Goal: Communication & Community: Ask a question

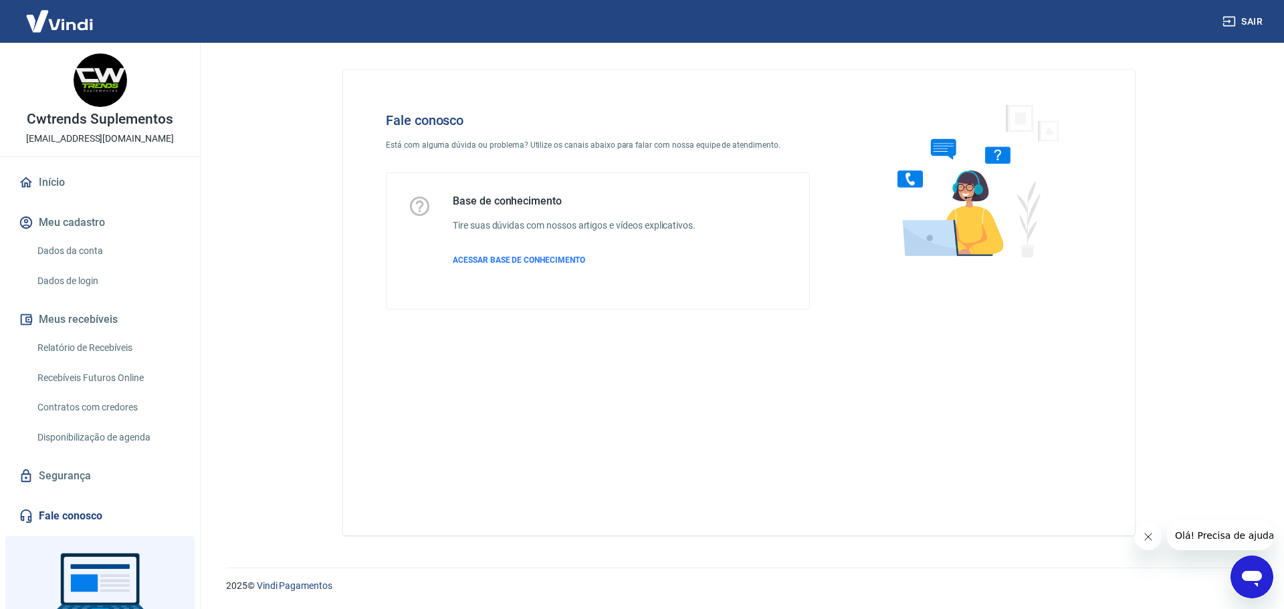
click at [1264, 583] on div "Abrir janela de mensagens" at bounding box center [1252, 577] width 40 height 40
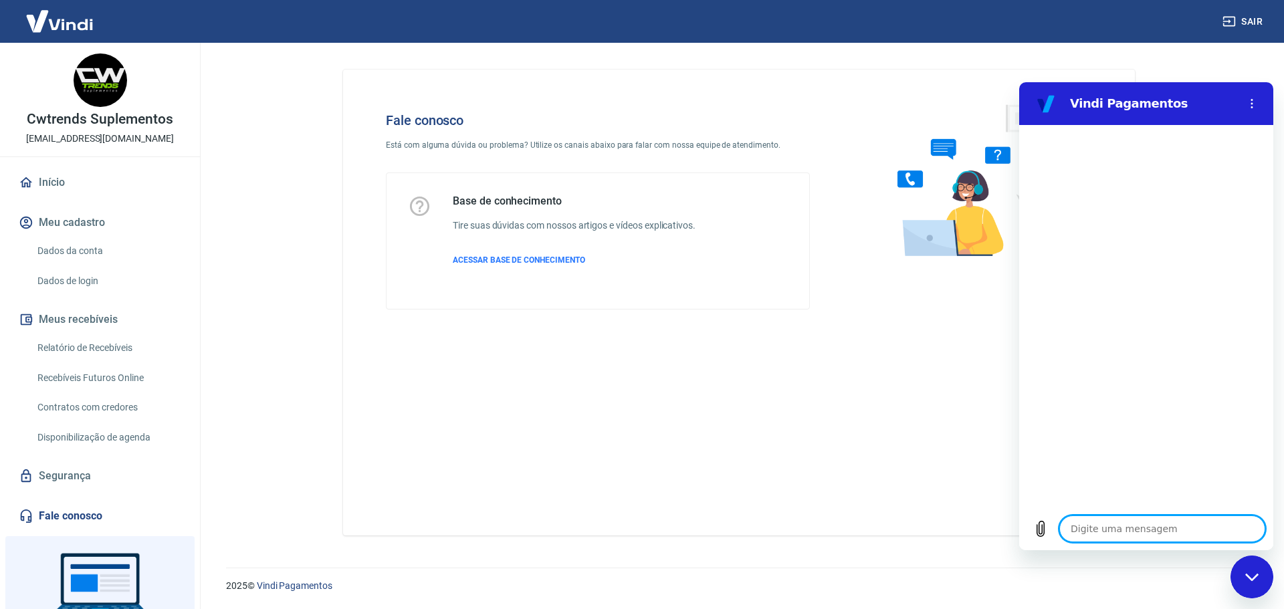
click at [1133, 532] on textarea at bounding box center [1162, 529] width 206 height 27
type textarea "o"
type textarea "ol"
type textarea "x"
type textarea "olá"
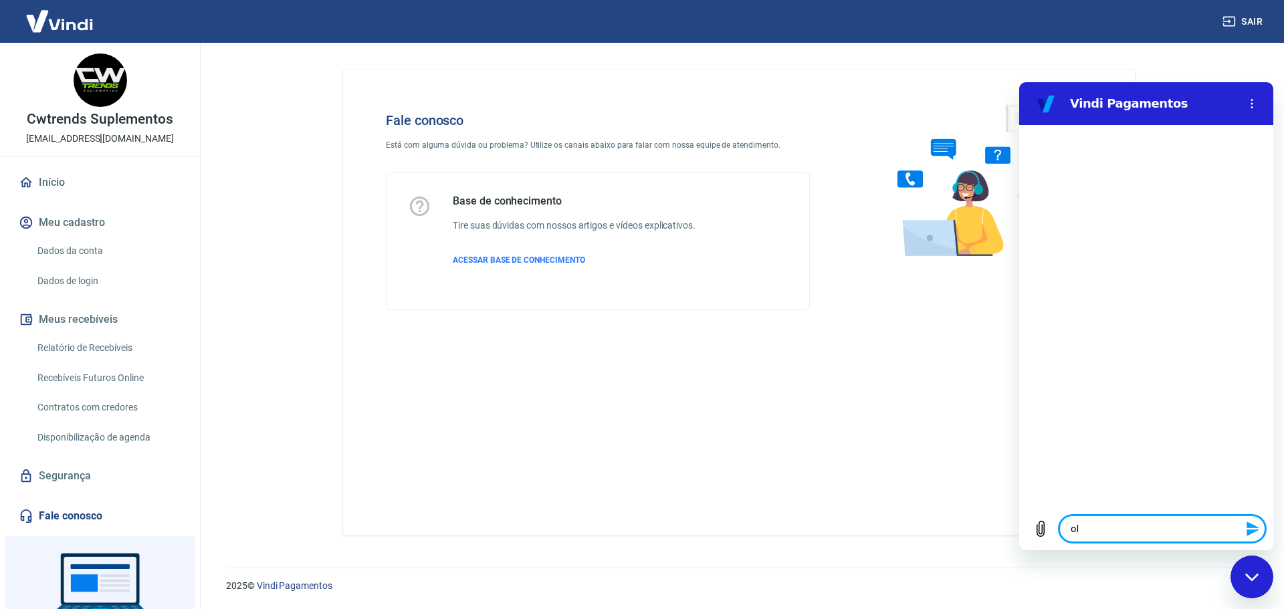
type textarea "x"
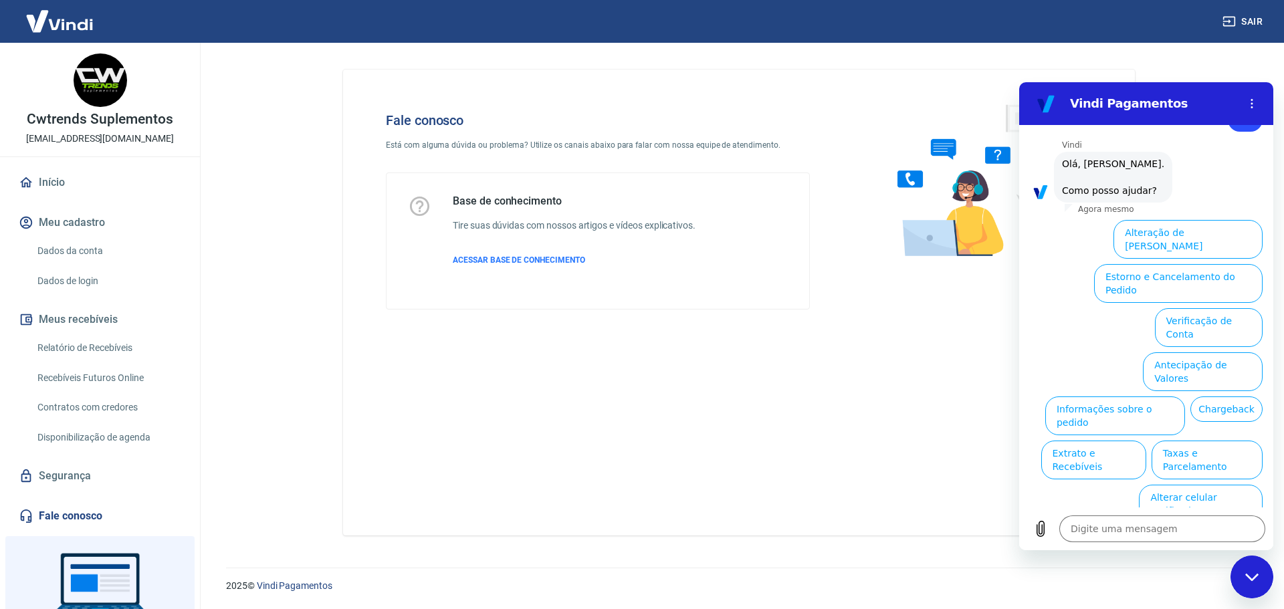
scroll to position [45, 0]
click at [1185, 396] on button "Informações sobre o pedido" at bounding box center [1115, 415] width 140 height 39
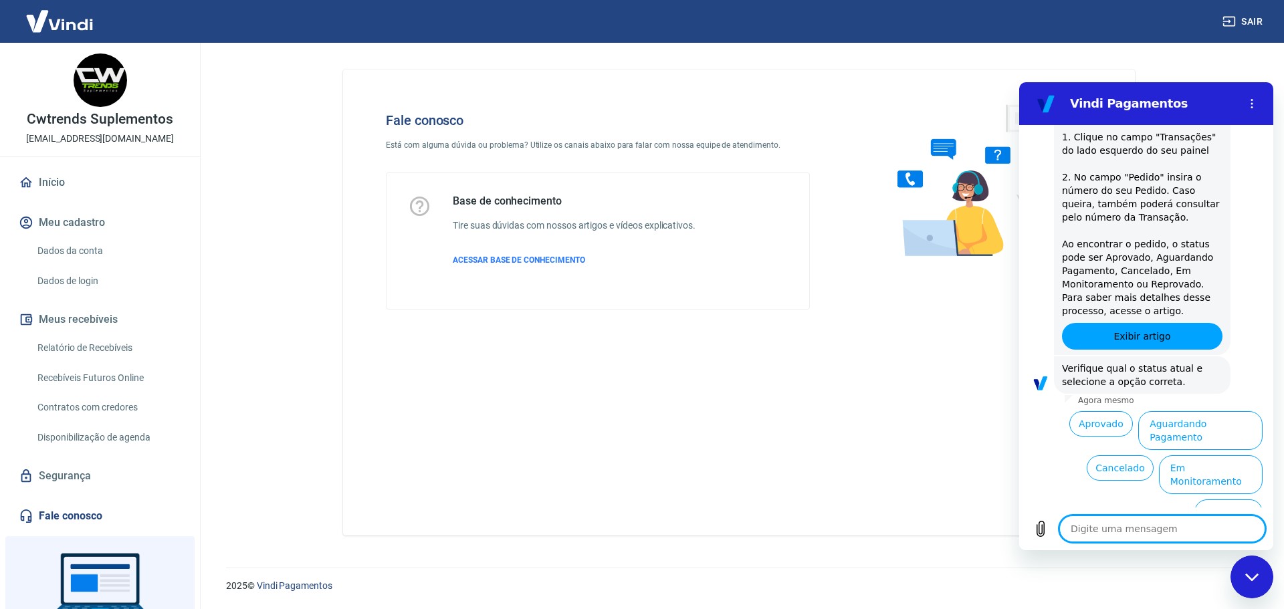
scroll to position [275, 0]
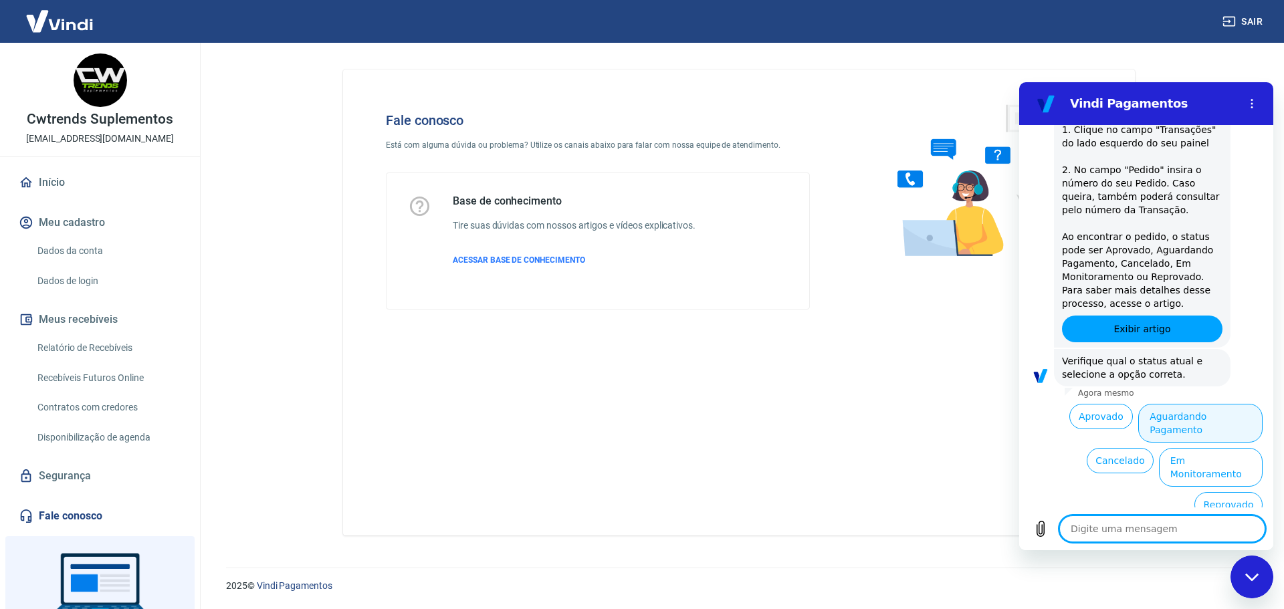
click at [1211, 429] on button "Aguardando Pagamento" at bounding box center [1200, 423] width 124 height 39
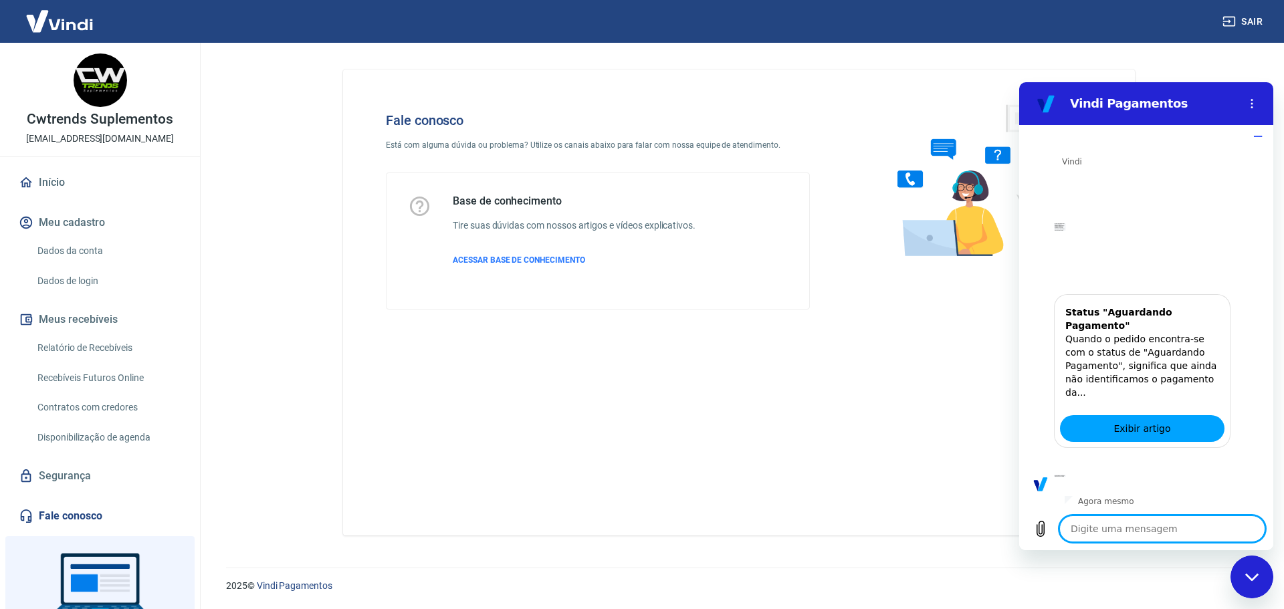
scroll to position [653, 0]
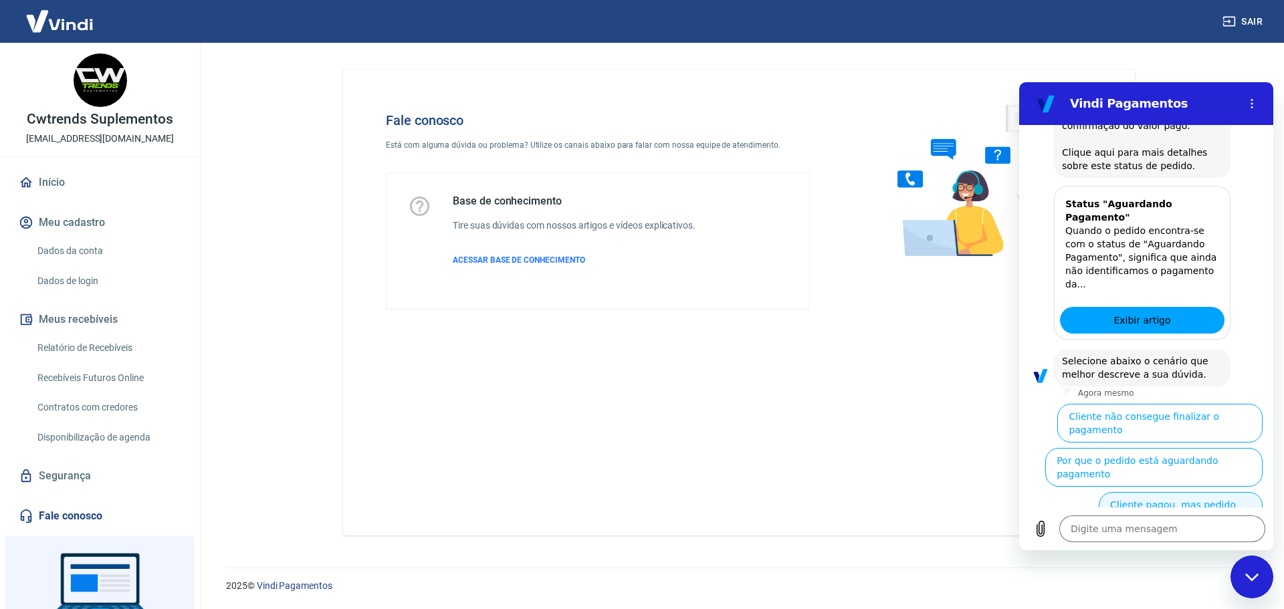
click at [1173, 492] on button "Cliente pagou, mas pedido consta 'Aguardando Pagamento'" at bounding box center [1181, 518] width 164 height 52
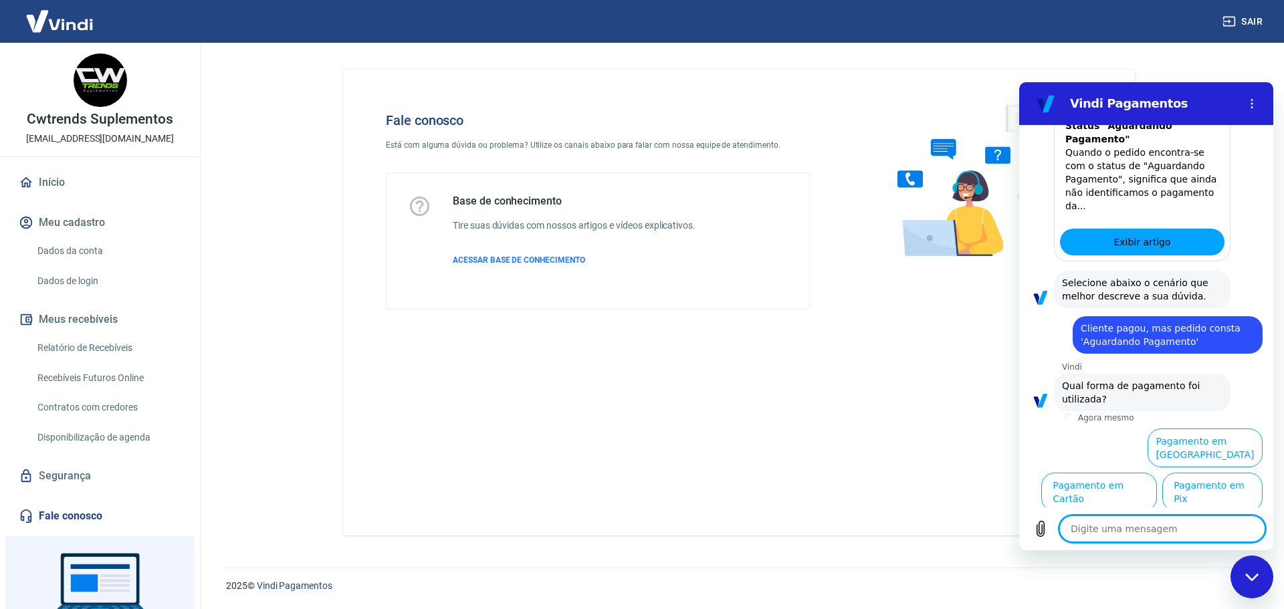
scroll to position [743, 0]
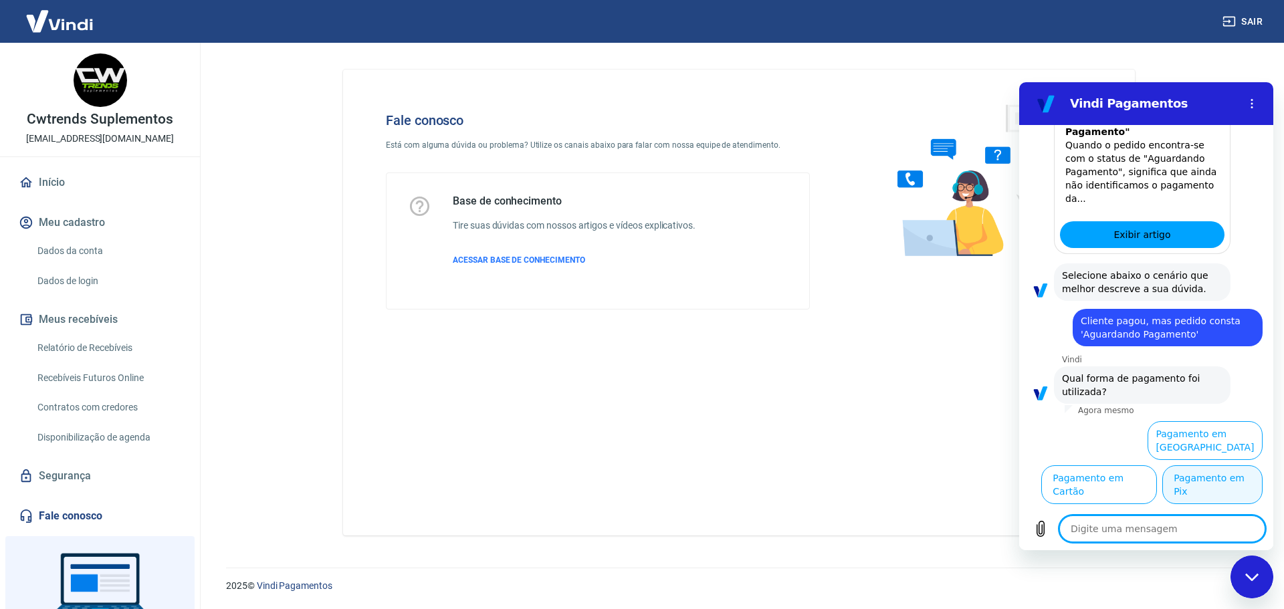
click at [1210, 497] on button "Pagamento em Pix" at bounding box center [1212, 484] width 100 height 39
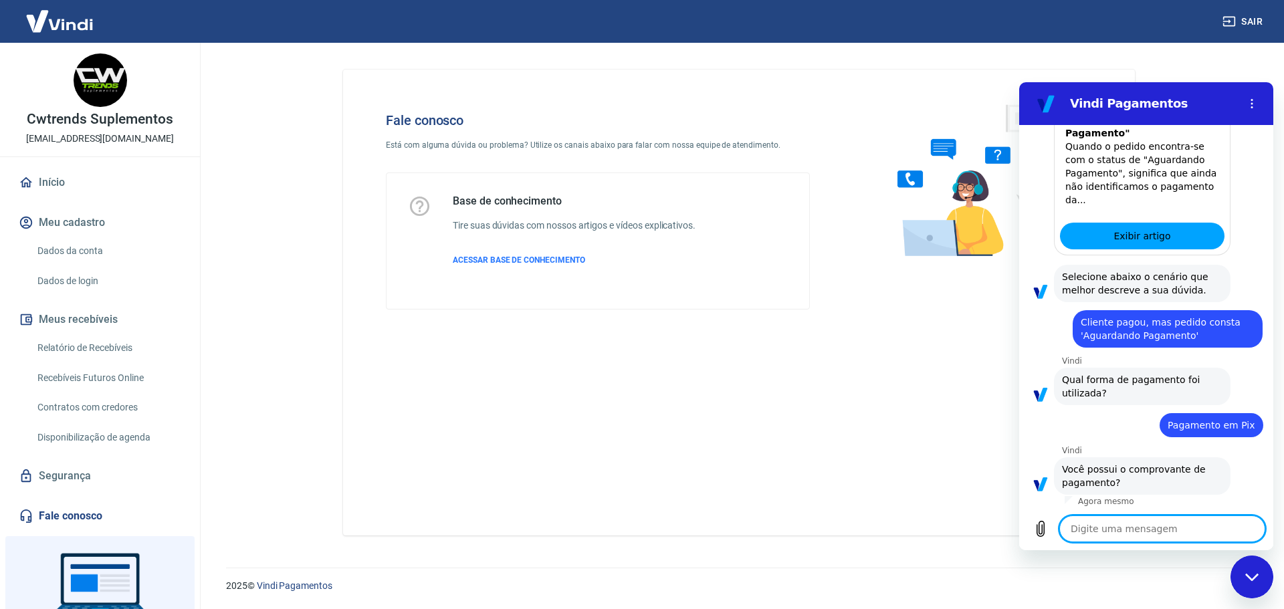
scroll to position [771, 0]
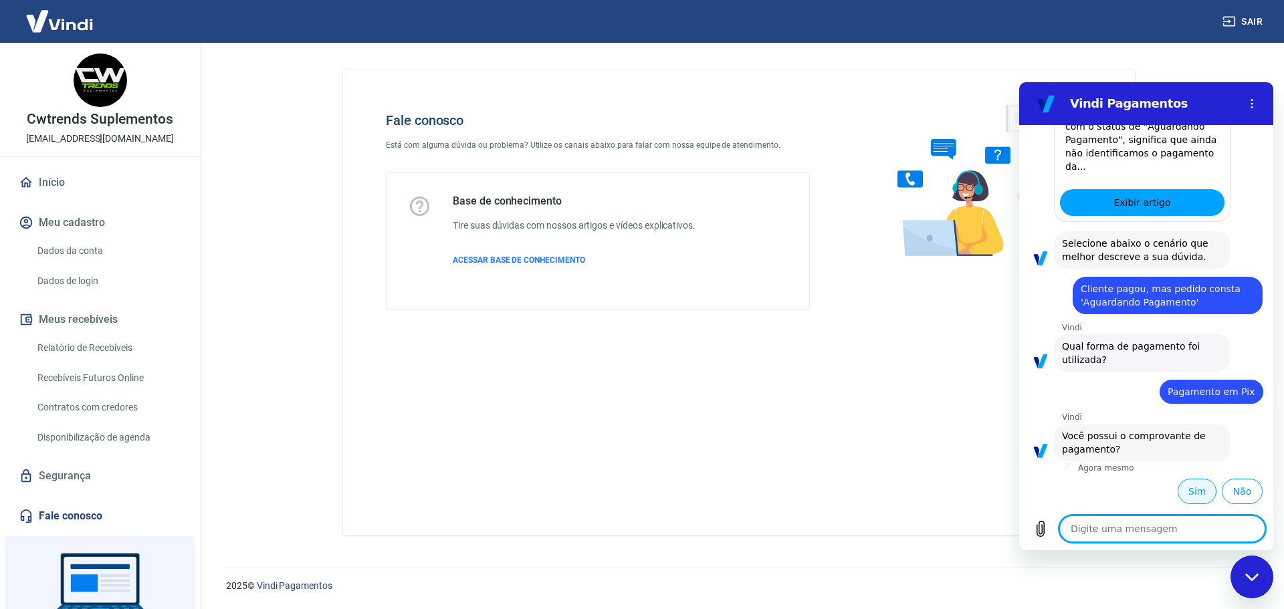
click at [1185, 480] on button "Sim" at bounding box center [1196, 491] width 39 height 25
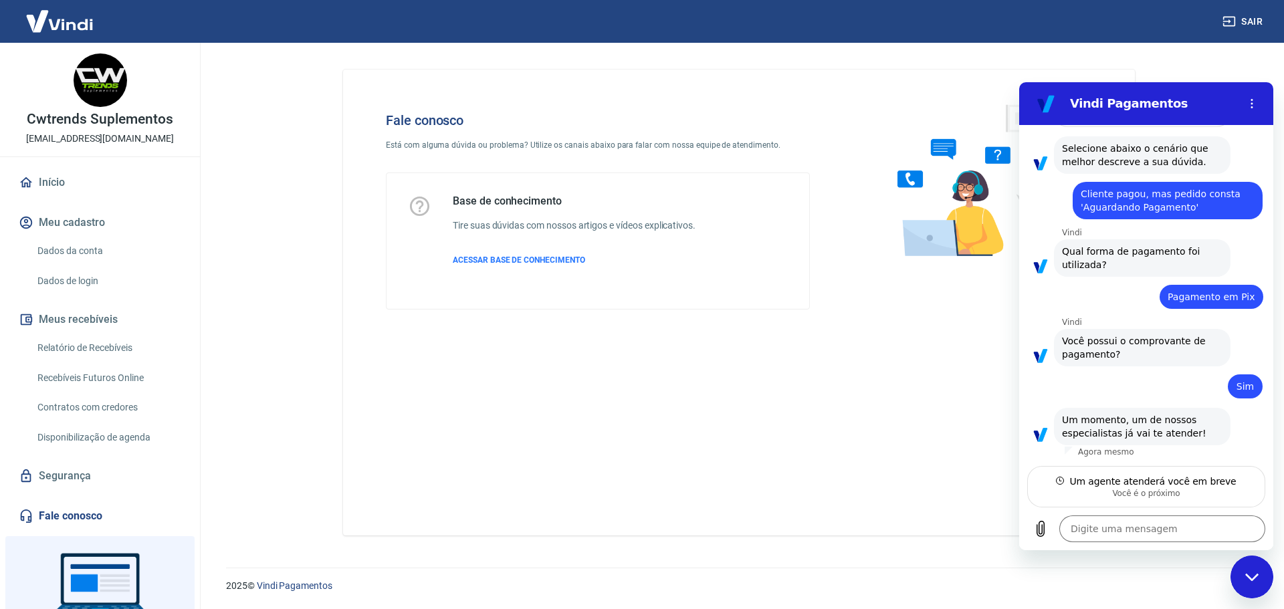
scroll to position [866, 0]
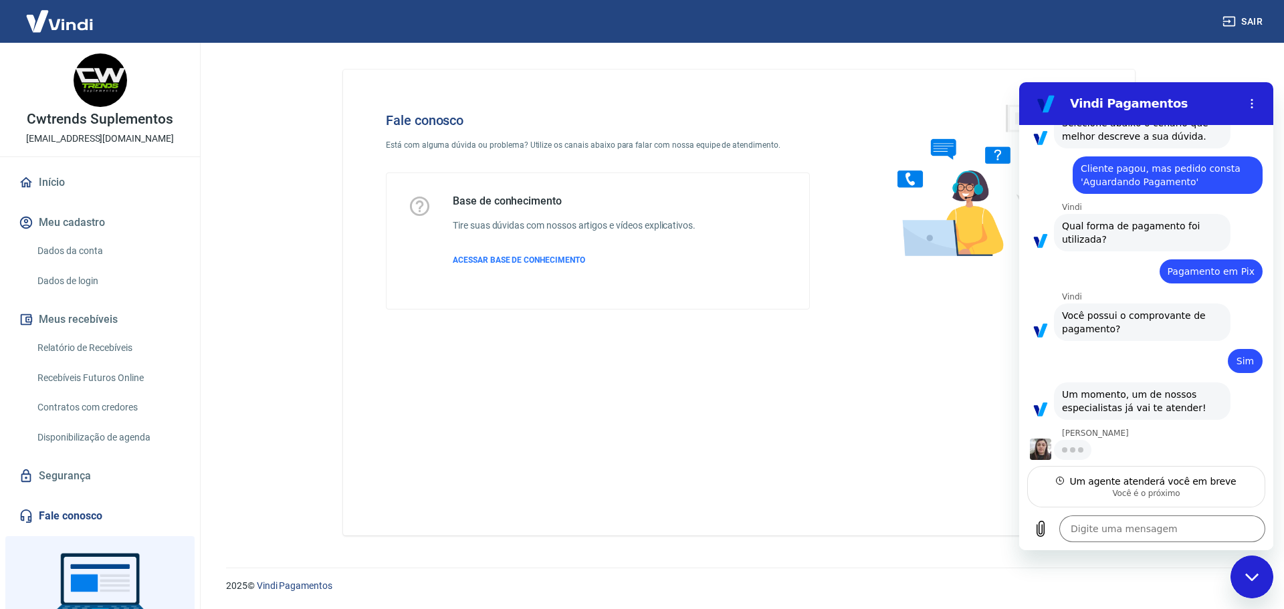
type textarea "x"
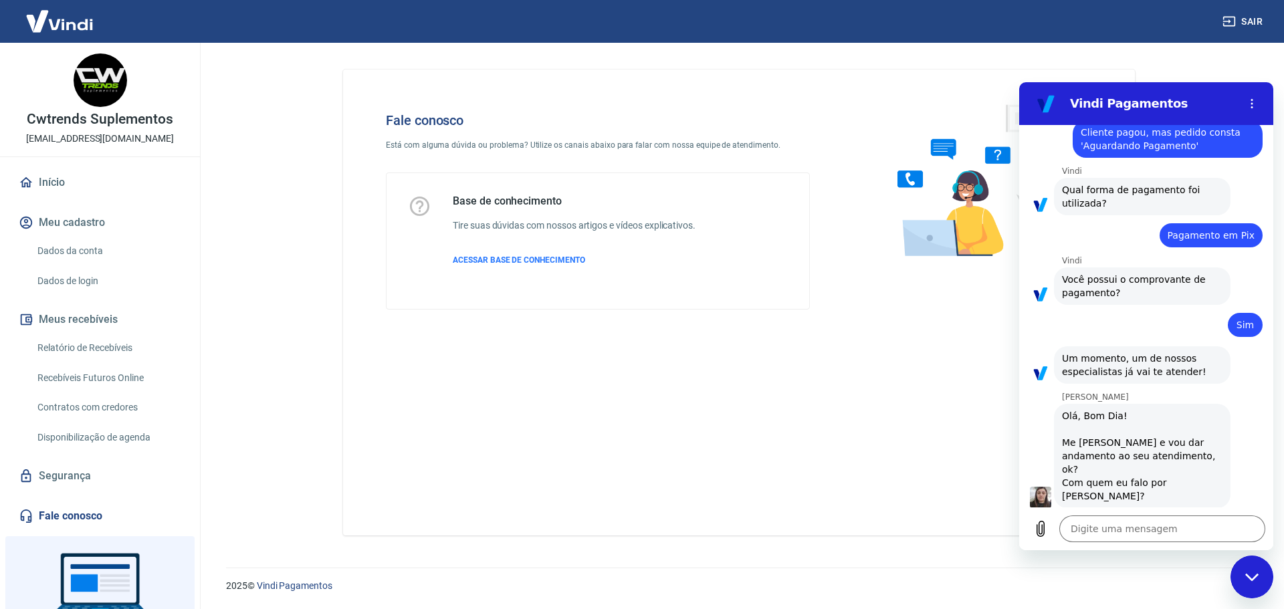
scroll to position [930, 0]
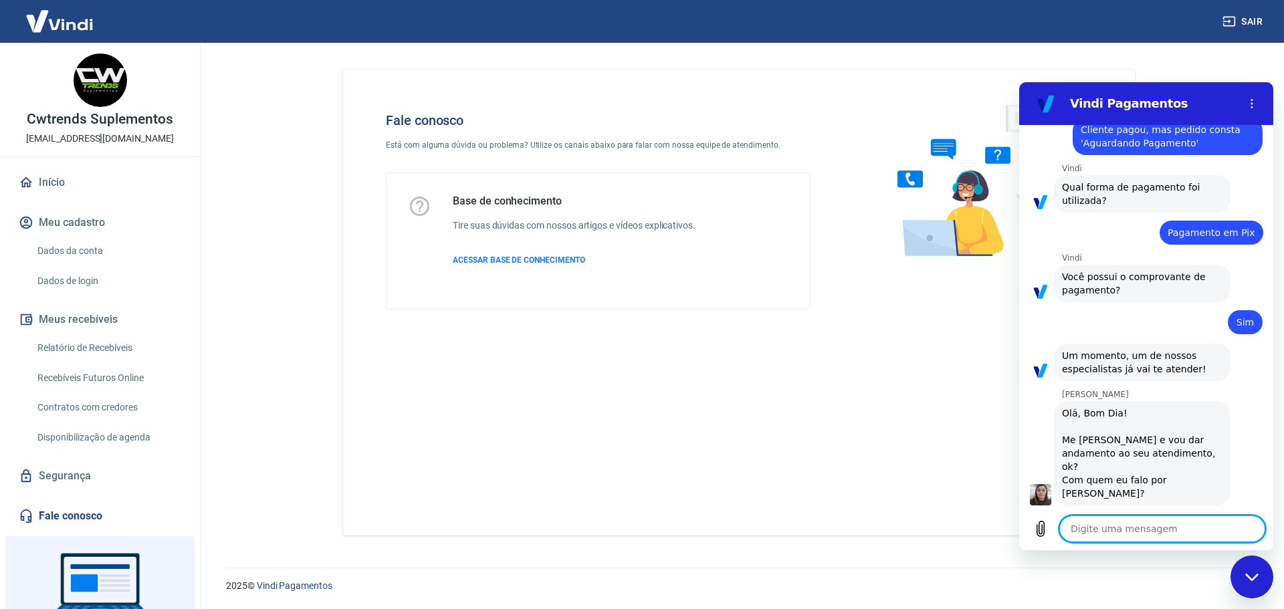
click at [1111, 539] on textarea at bounding box center [1162, 529] width 206 height 27
type textarea "B"
type textarea "x"
type textarea "Bo"
type textarea "x"
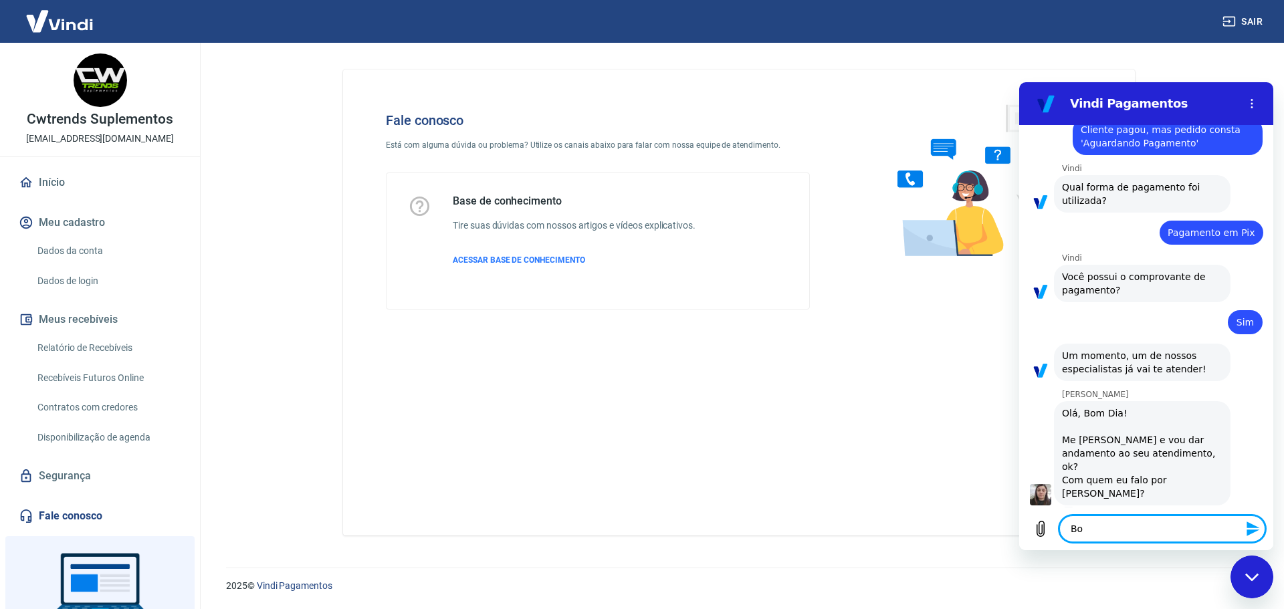
type textarea "Bom"
type textarea "x"
type textarea "Bom"
type textarea "x"
type textarea "Bom d"
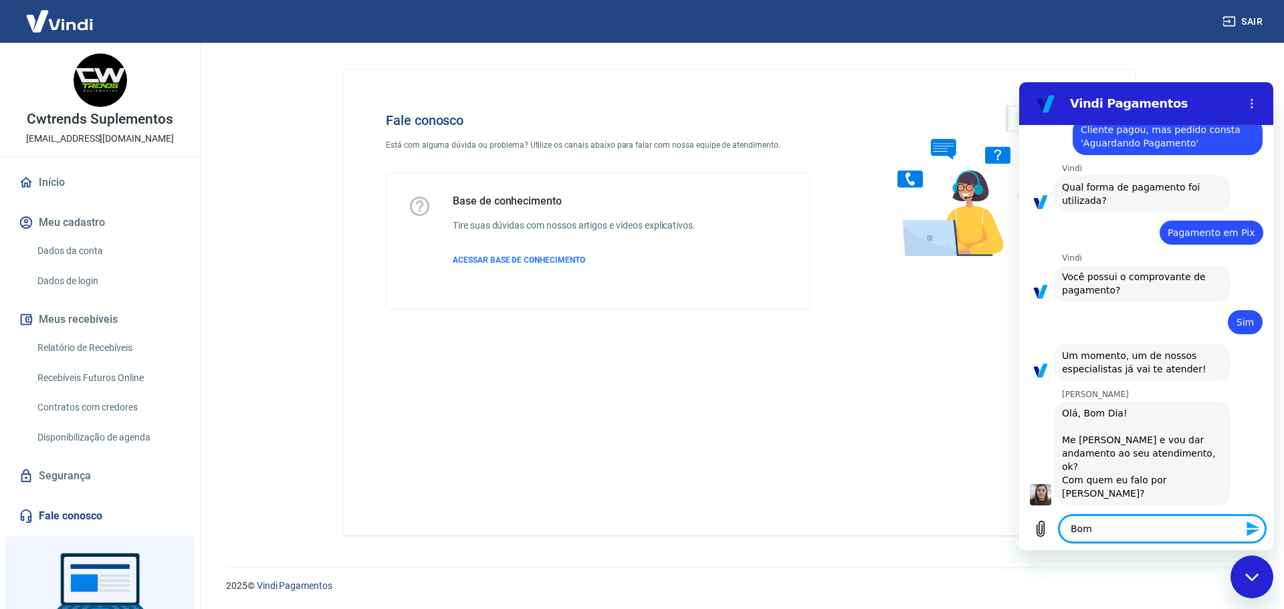
type textarea "x"
type textarea "Bom di"
type textarea "x"
type textarea "Bom dia"
type textarea "x"
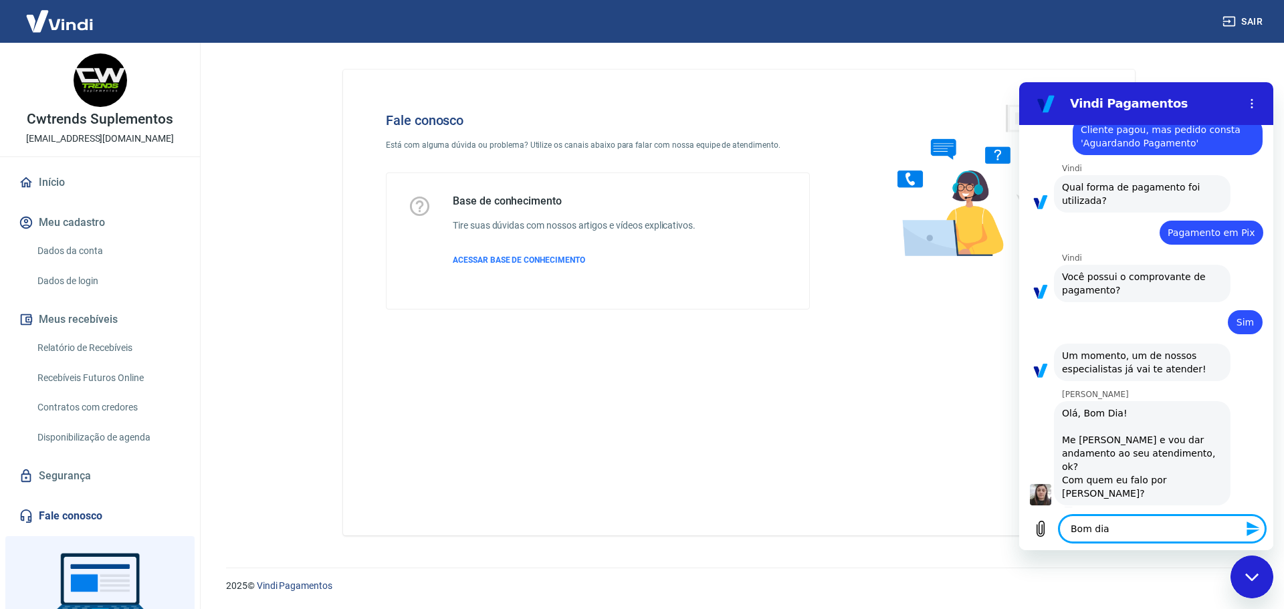
type textarea "Bom dia"
type textarea "x"
type textarea "Bom dia S"
type textarea "x"
type textarea "Bom dia Si"
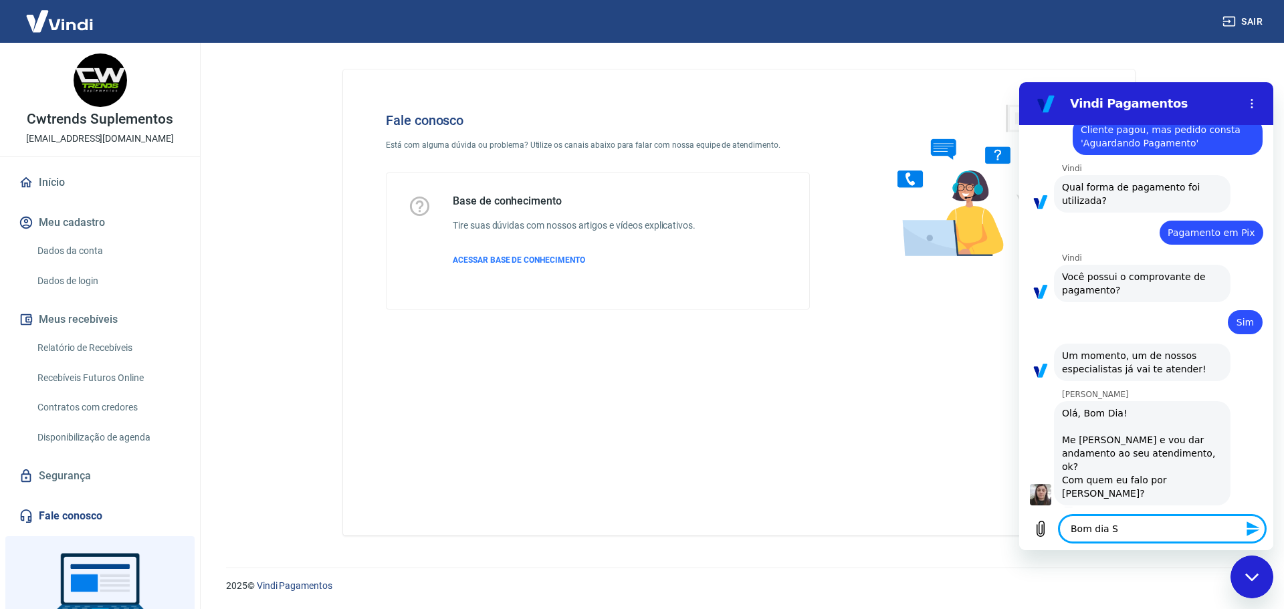
type textarea "x"
type textarea "Bom dia Sil"
type textarea "x"
type textarea "Bom dia Silv"
type textarea "x"
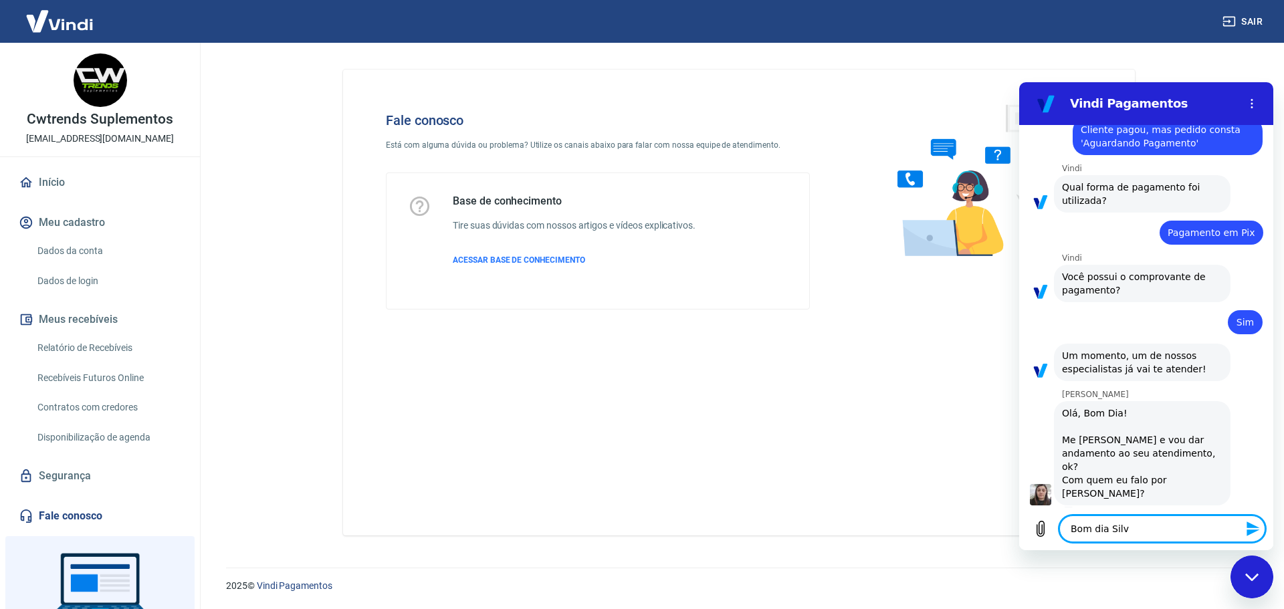
type textarea "[PERSON_NAME]"
type textarea "x"
type textarea "[PERSON_NAME]"
type textarea "x"
type textarea "[PERSON_NAME]"
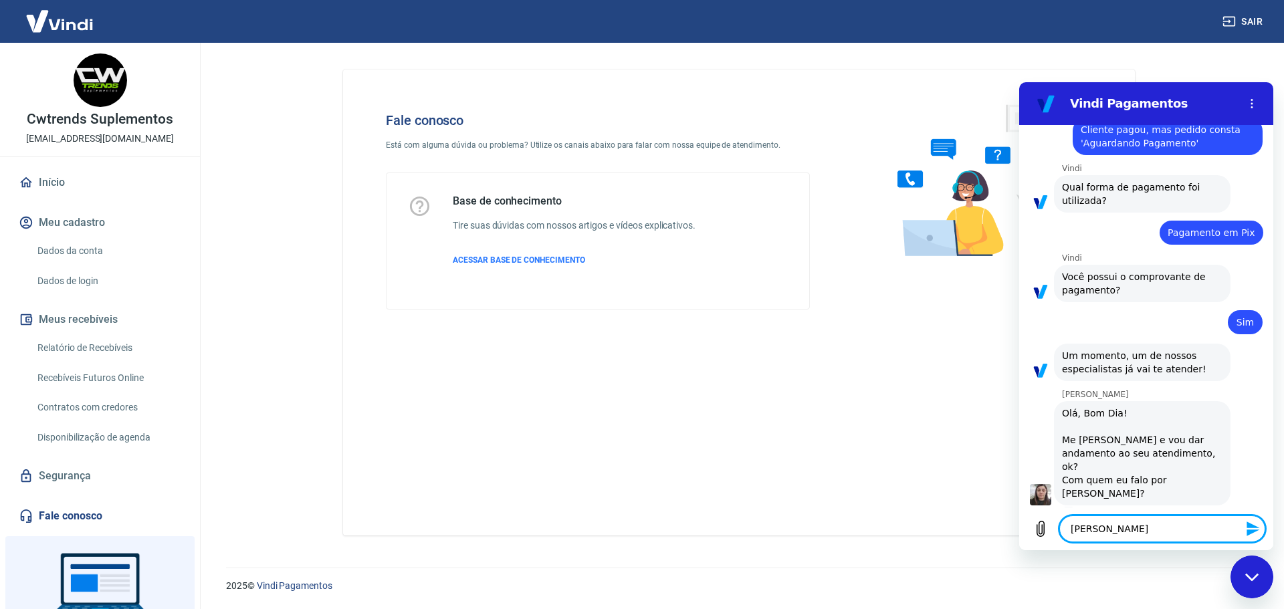
type textarea "x"
type textarea "[PERSON_NAME],"
type textarea "x"
type textarea "[PERSON_NAME],"
type textarea "x"
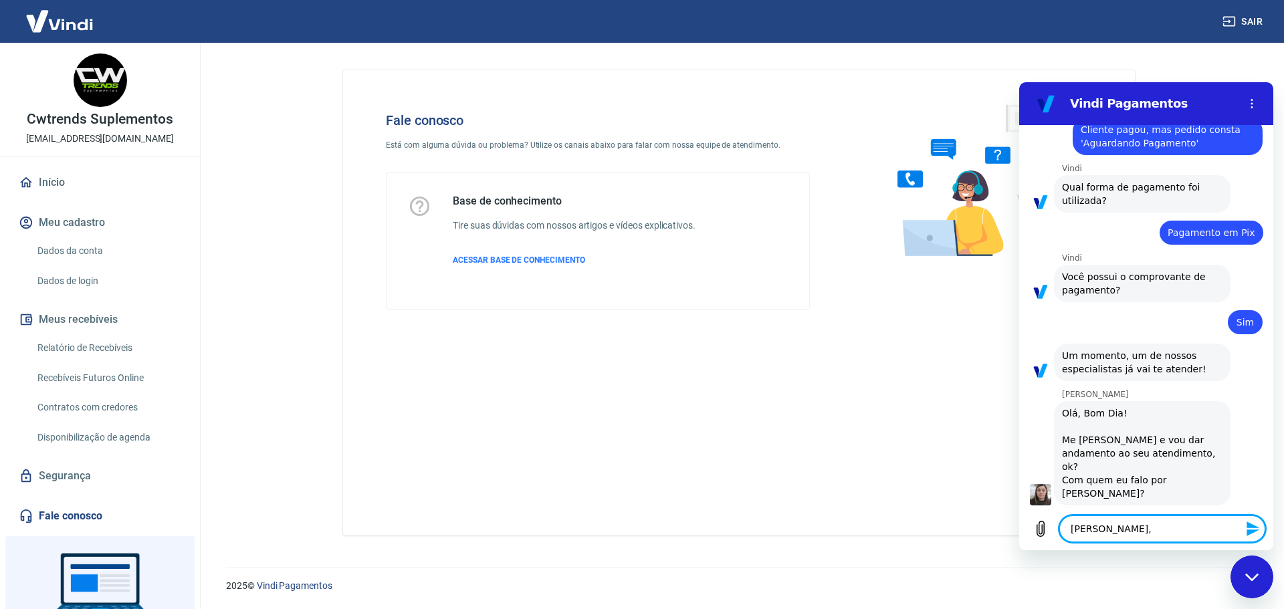
type textarea "[PERSON_NAME], t"
type textarea "x"
type textarea "[PERSON_NAME], tu"
type textarea "x"
type textarea "[PERSON_NAME], tud"
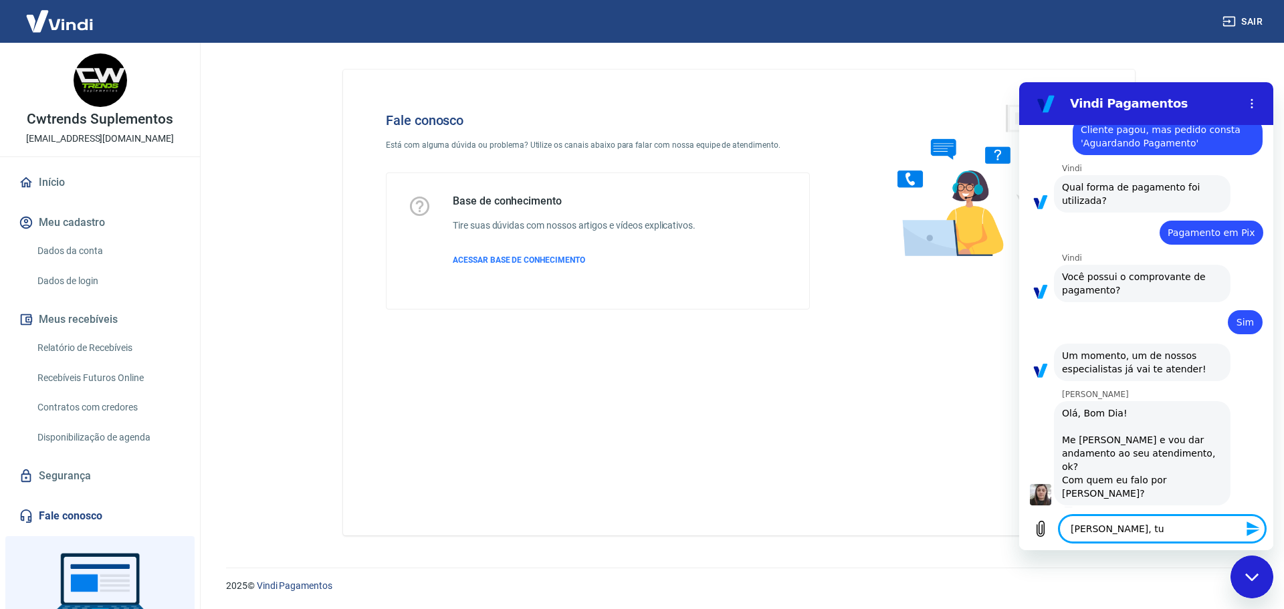
type textarea "x"
type textarea "[PERSON_NAME], tudo"
type textarea "x"
type textarea "[PERSON_NAME], tudo"
type textarea "x"
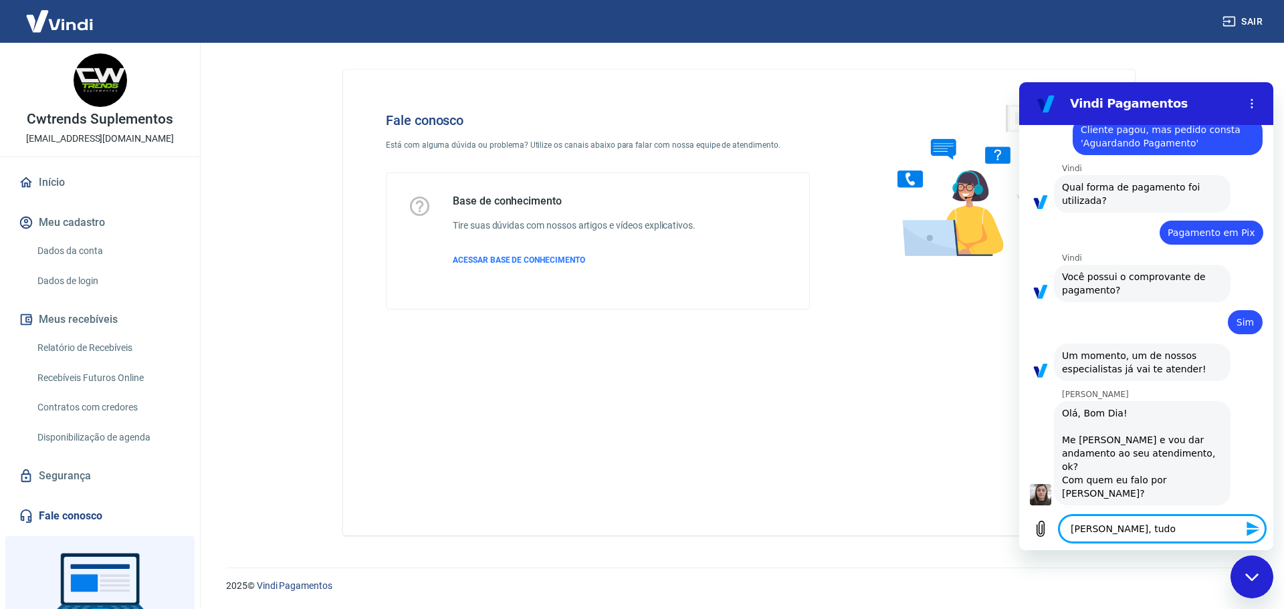
type textarea "[PERSON_NAME], tudo b"
type textarea "x"
type textarea "[PERSON_NAME], tudo be"
type textarea "x"
type textarea "[PERSON_NAME], tudo bem"
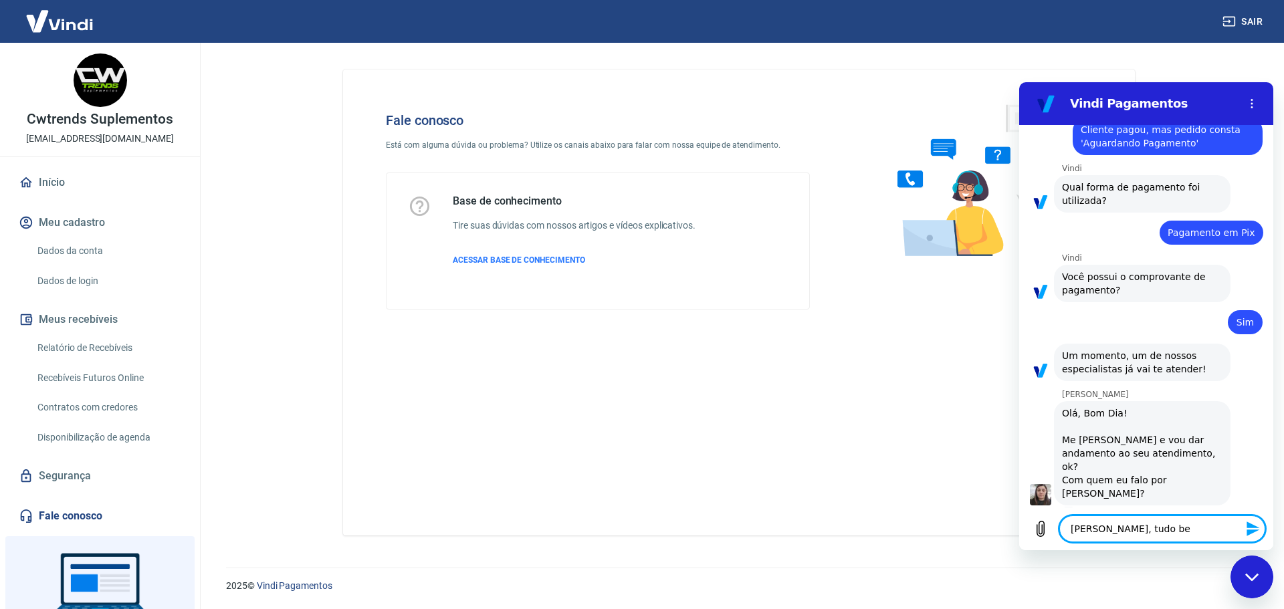
type textarea "x"
type textarea "[PERSON_NAME], tudo bem?"
type textarea "x"
type textarea "[PERSON_NAME], tudo bem?"
type textarea "x"
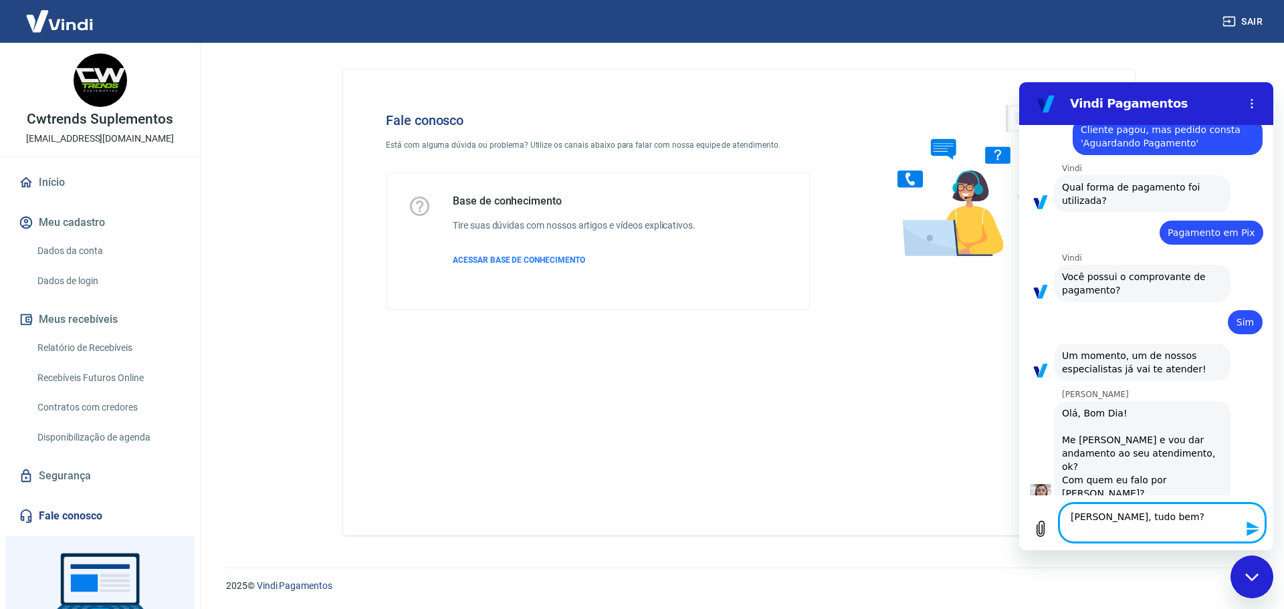
type textarea "[PERSON_NAME], tudo bem?"
type textarea "x"
type textarea "[PERSON_NAME], tudo bem? f"
type textarea "x"
type textarea "[PERSON_NAME], tudo bem? fa"
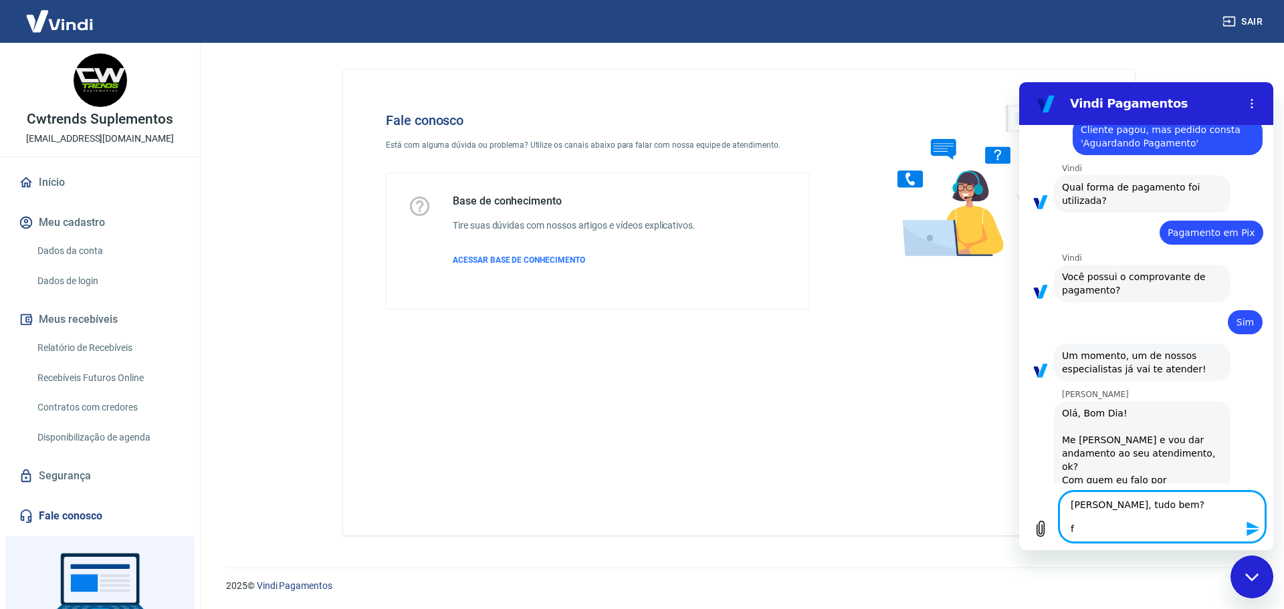
type textarea "x"
type textarea "[PERSON_NAME], tudo bem? fal"
type textarea "x"
type textarea "[PERSON_NAME], tudo bem? fala"
type textarea "x"
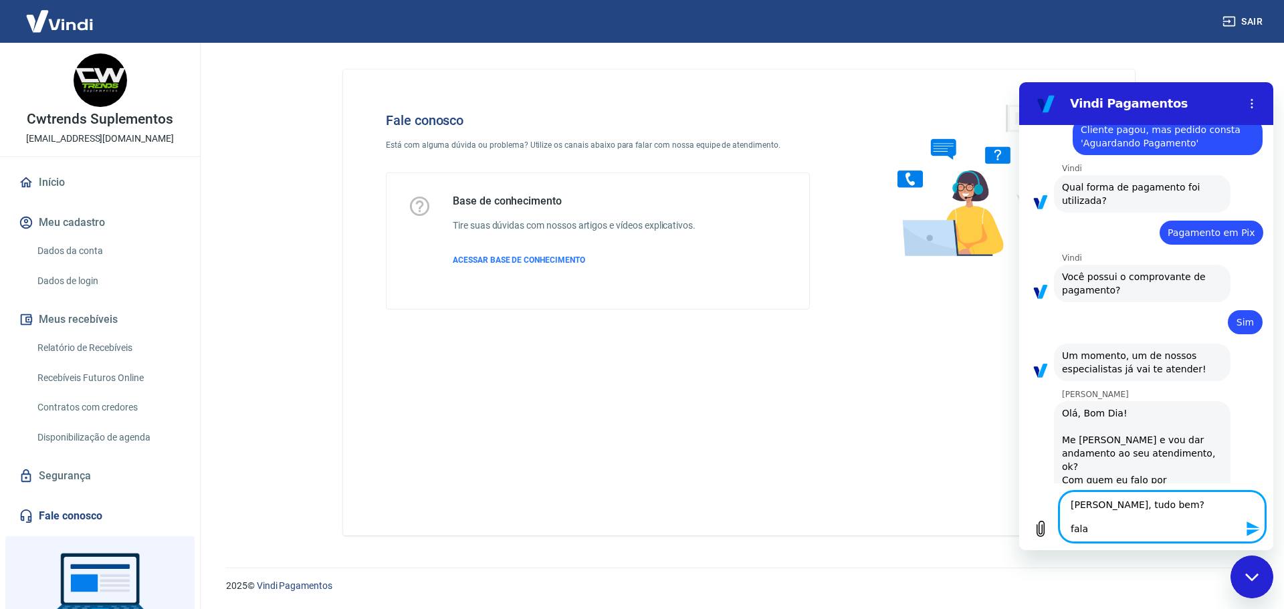
type textarea "[PERSON_NAME], tudo bem? fala"
type textarea "x"
type textarea "[PERSON_NAME], tudo bem? fala co"
type textarea "x"
type textarea "[PERSON_NAME], tudo bem? fala com"
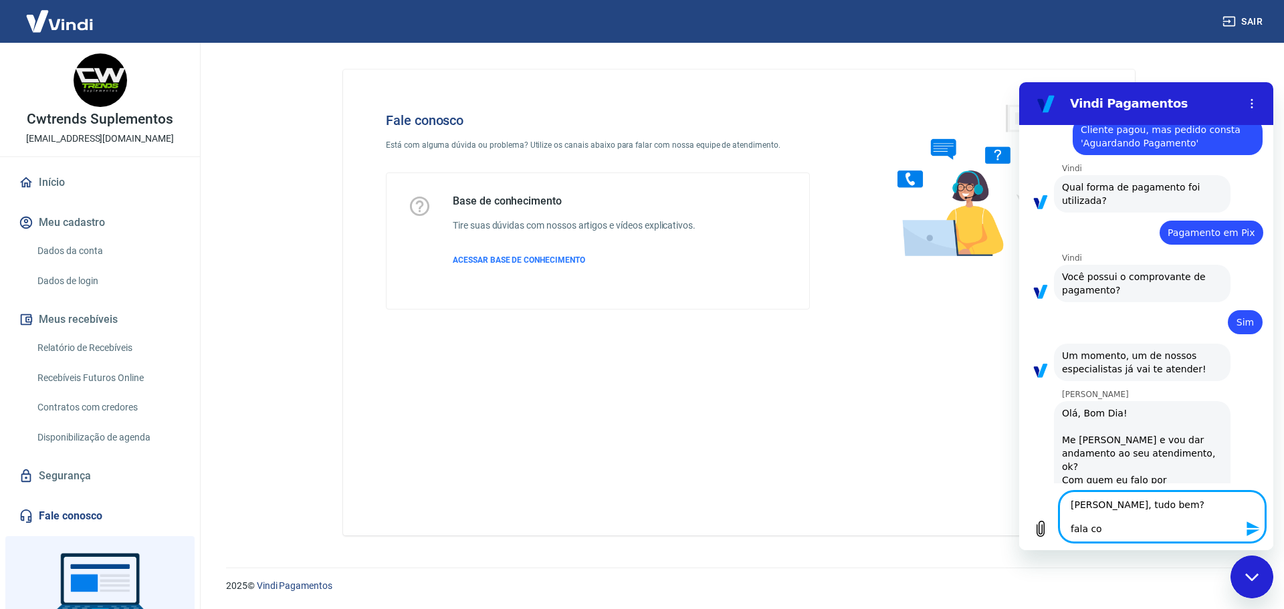
type textarea "x"
type textarea "[PERSON_NAME], tudo bem? fala com"
type textarea "x"
type textarea "[PERSON_NAME], tudo bem? fala com Y"
type textarea "x"
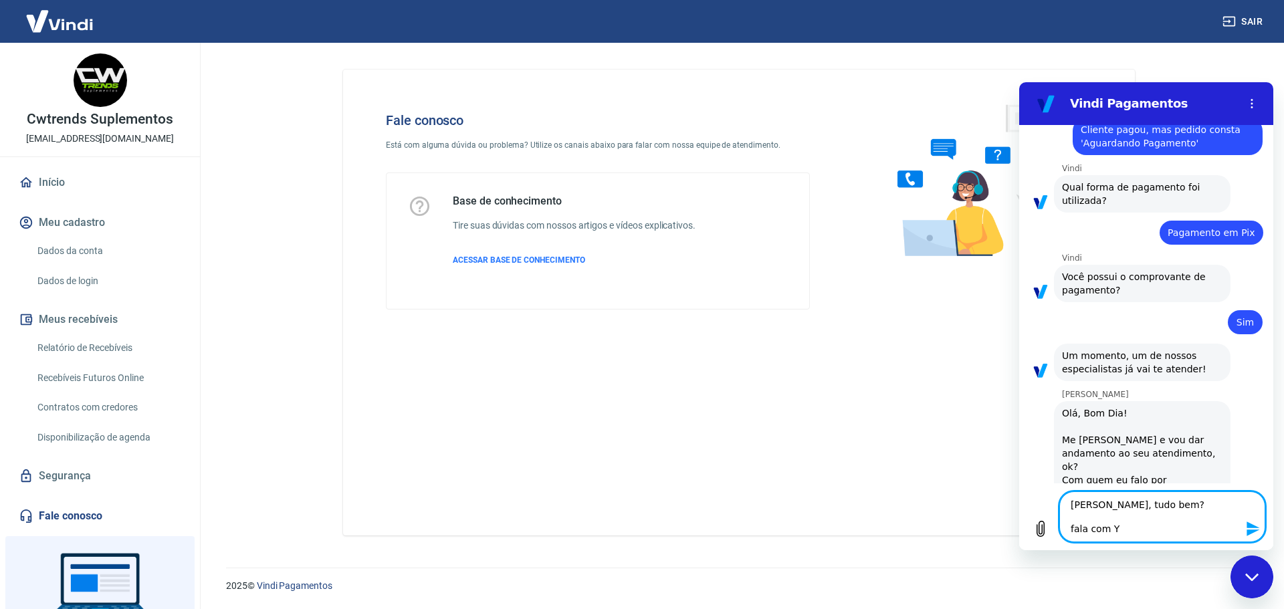
type textarea "[PERSON_NAME], tudo bem? fala com YU"
type textarea "x"
type textarea "[PERSON_NAME], tudo bem? fala com Y"
type textarea "x"
type textarea "[PERSON_NAME], tudo bem? fala com Yy"
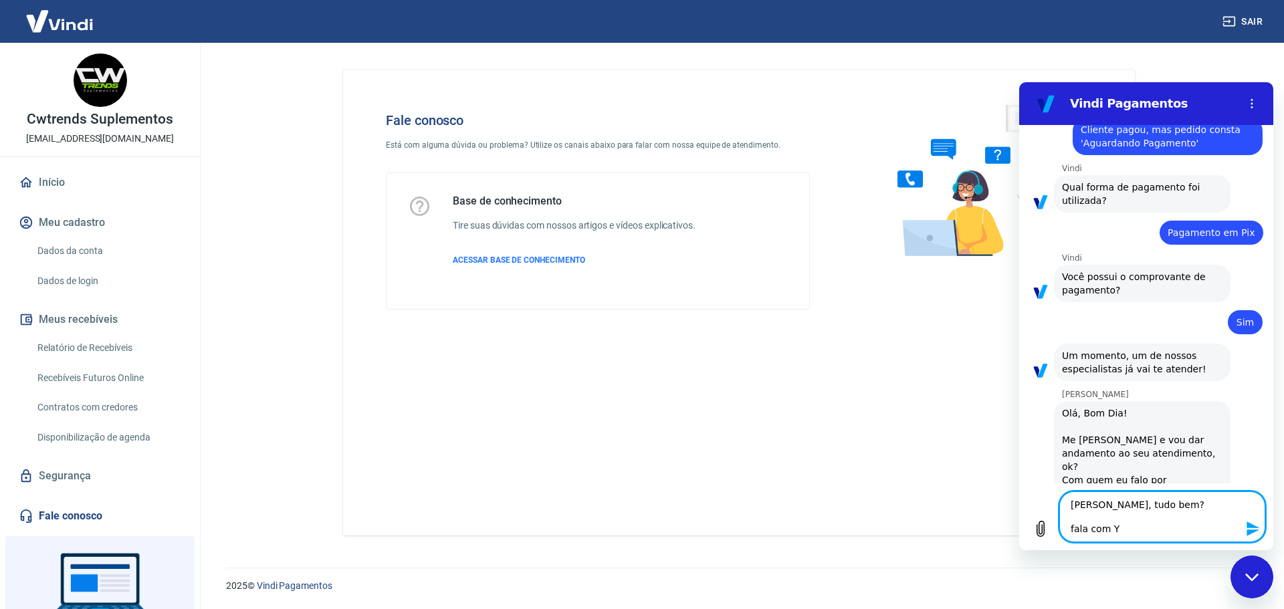
type textarea "x"
type textarea "[PERSON_NAME], tudo bem? fala com Y"
type textarea "x"
type textarea "[PERSON_NAME], tudo bem? fala com [PERSON_NAME]"
type textarea "x"
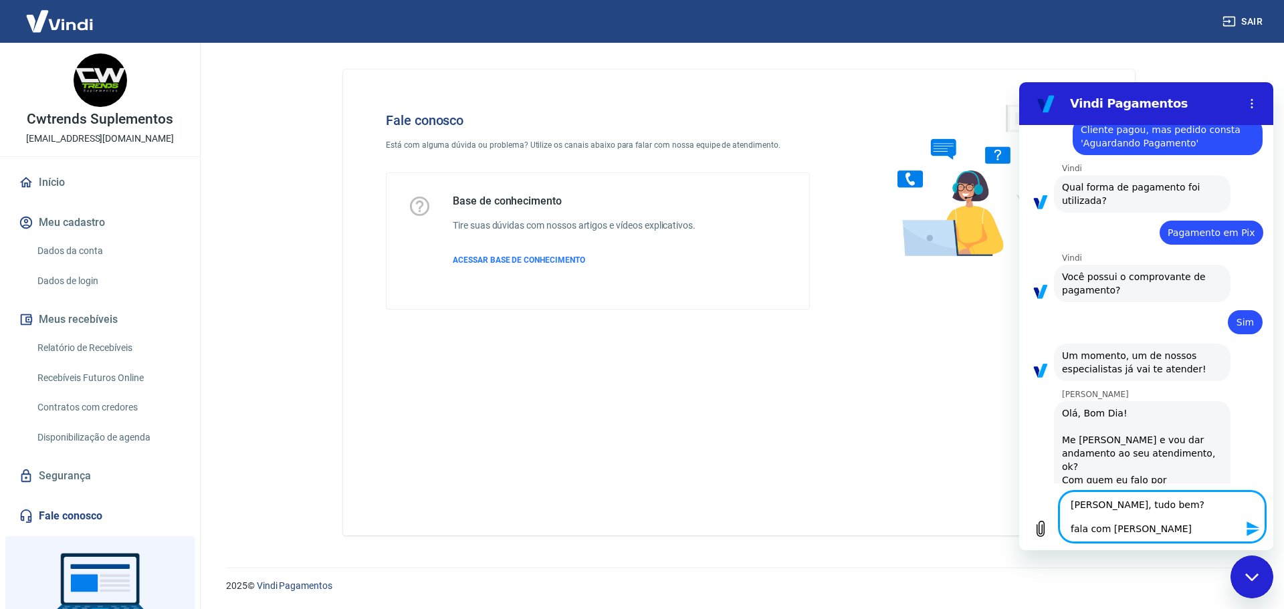
type textarea "[PERSON_NAME], tudo bem? fala com Yur"
type textarea "x"
type textarea "[PERSON_NAME], tudo bem? fala com [PERSON_NAME]"
type textarea "x"
click at [1182, 506] on textarea "[PERSON_NAME], tudo bem? fala com [PERSON_NAME]" at bounding box center [1162, 516] width 206 height 51
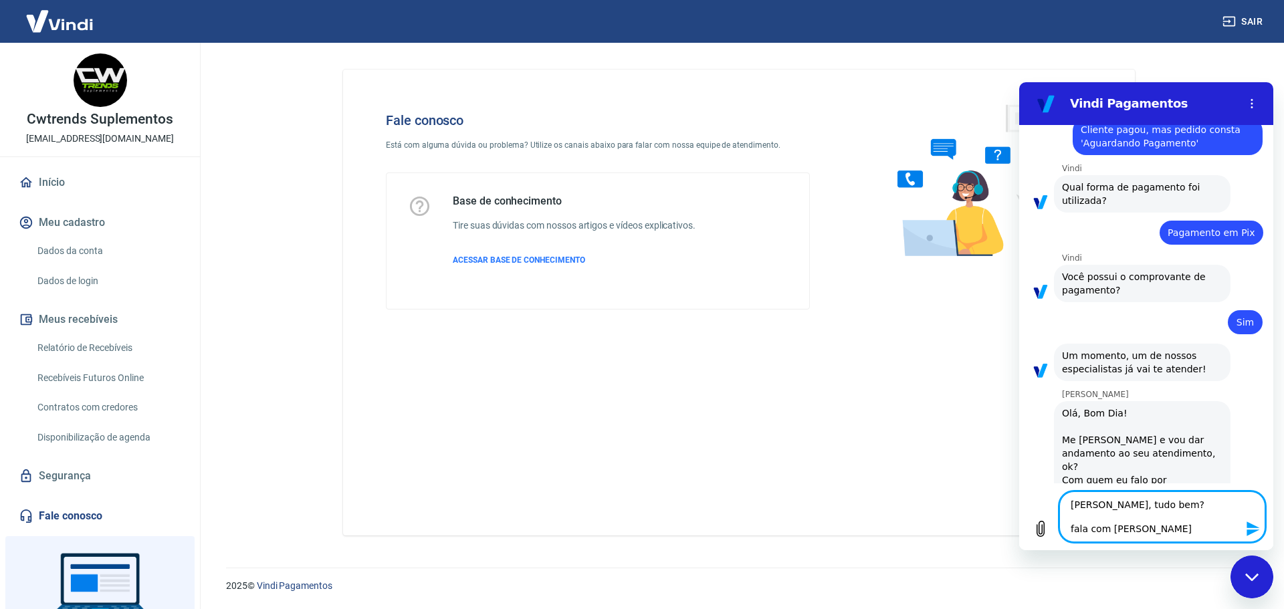
type textarea "[PERSON_NAME], tudo bem ? fala com [PERSON_NAME]"
type textarea "x"
type textarea "[PERSON_NAME], tudo bem e? fala com [PERSON_NAME]"
type textarea "x"
type textarea "[PERSON_NAME], tudo bem e ? fala com [PERSON_NAME]"
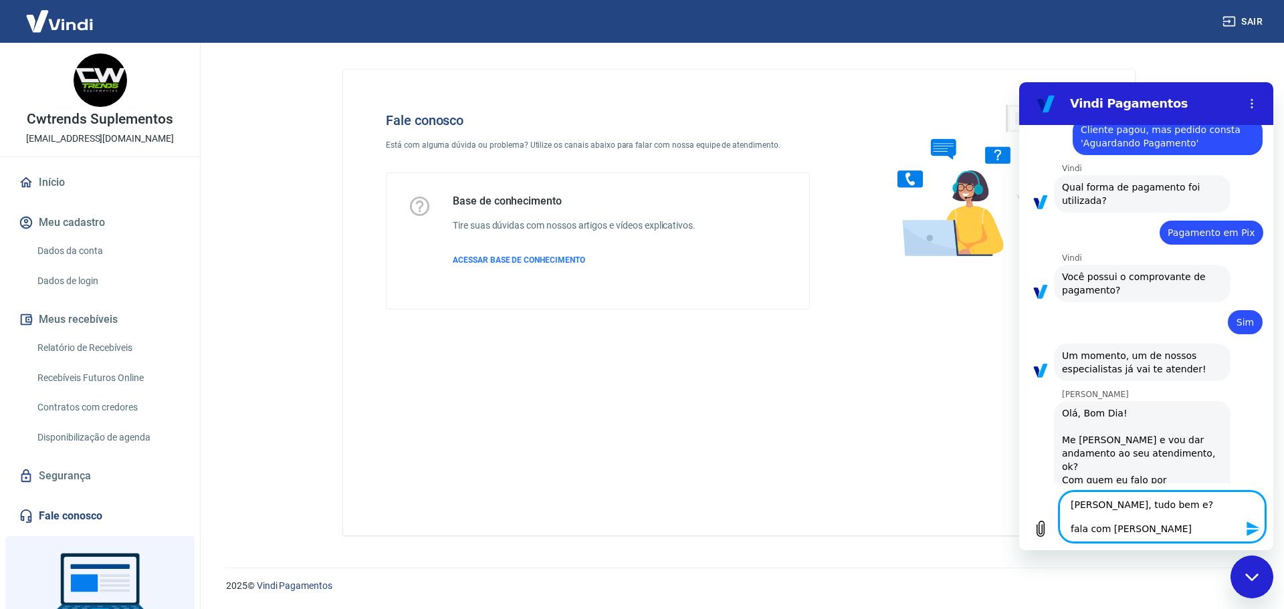
type textarea "x"
type textarea "[PERSON_NAME], tudo bem e v? fala com [PERSON_NAME]"
type textarea "x"
type textarea "[PERSON_NAME], tudo bem e vo? fala com [PERSON_NAME]"
type textarea "x"
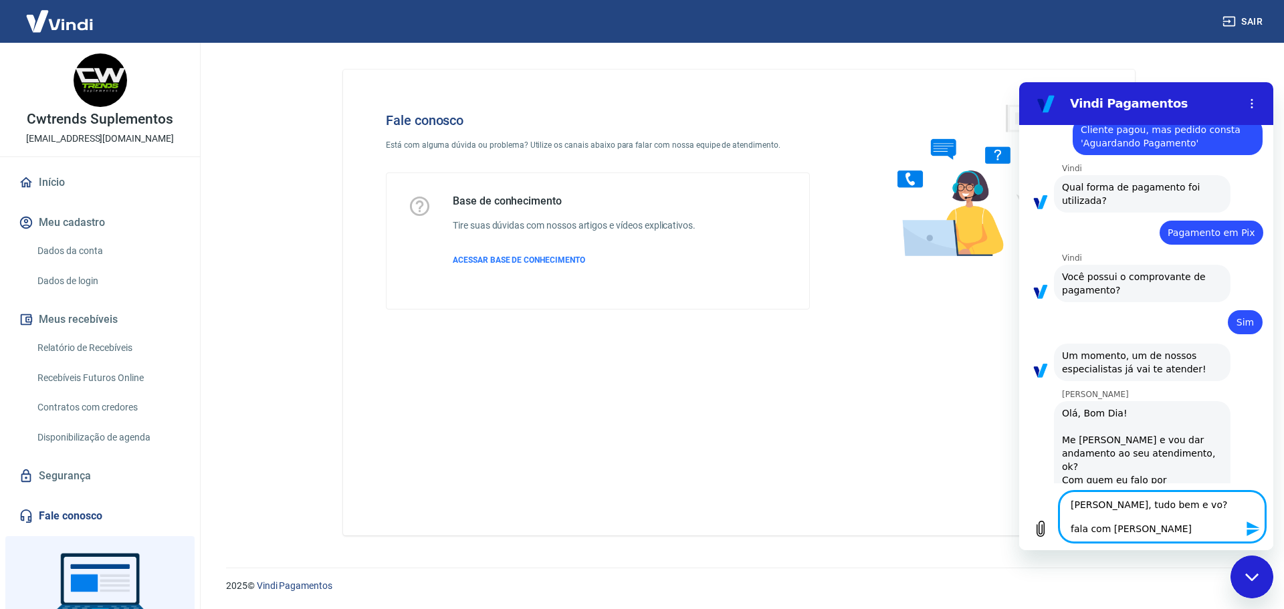
type textarea "[PERSON_NAME], tudo bem e voc? fala com [PERSON_NAME]"
type textarea "x"
type textarea "[PERSON_NAME], tudo bem e você? fala com [PERSON_NAME]"
type textarea "x"
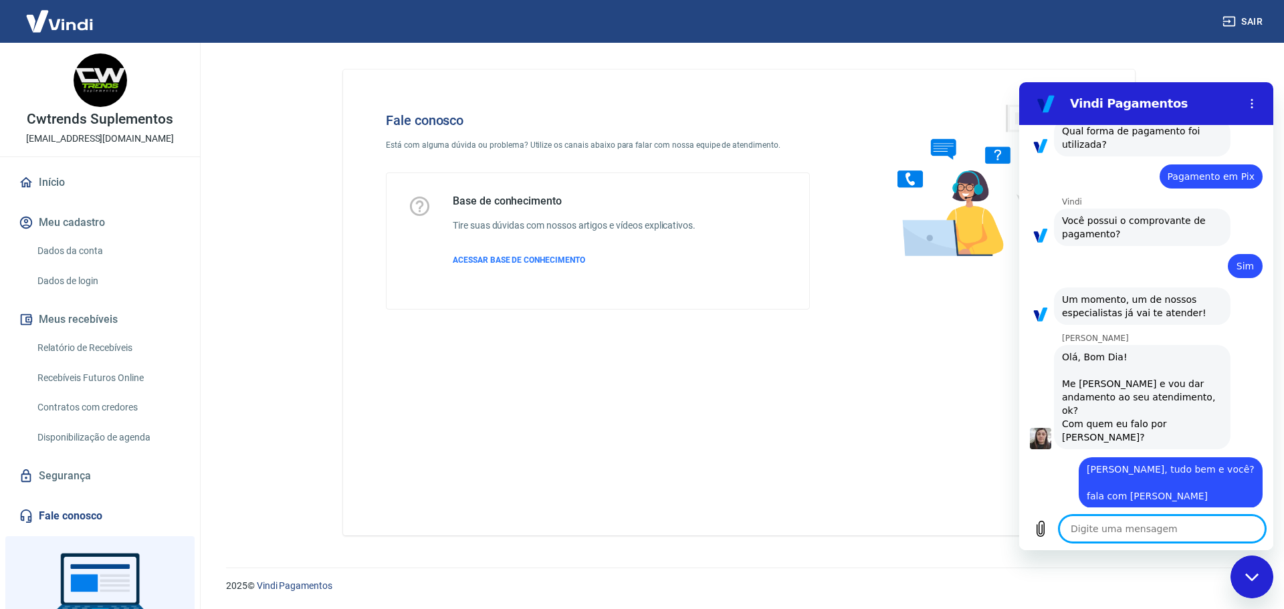
scroll to position [989, 0]
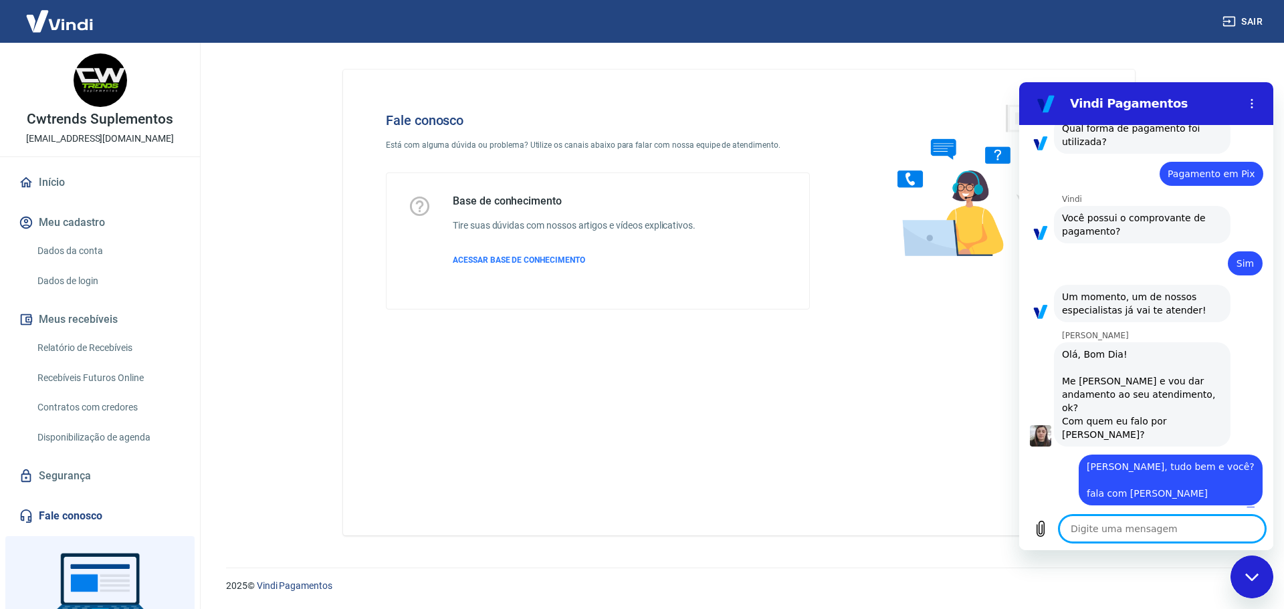
click at [1137, 531] on textarea at bounding box center [1162, 529] width 206 height 27
click at [1048, 526] on icon "Carregar arquivo" at bounding box center [1040, 529] width 16 height 16
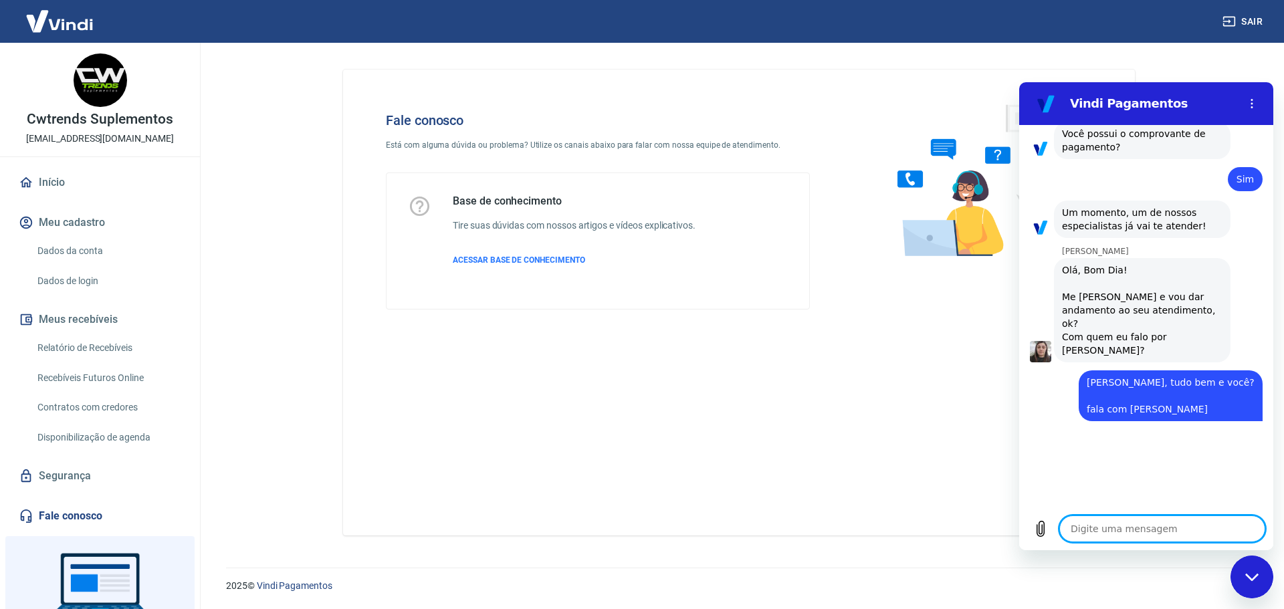
scroll to position [1072, 0]
click at [1114, 521] on textarea at bounding box center [1162, 529] width 206 height 27
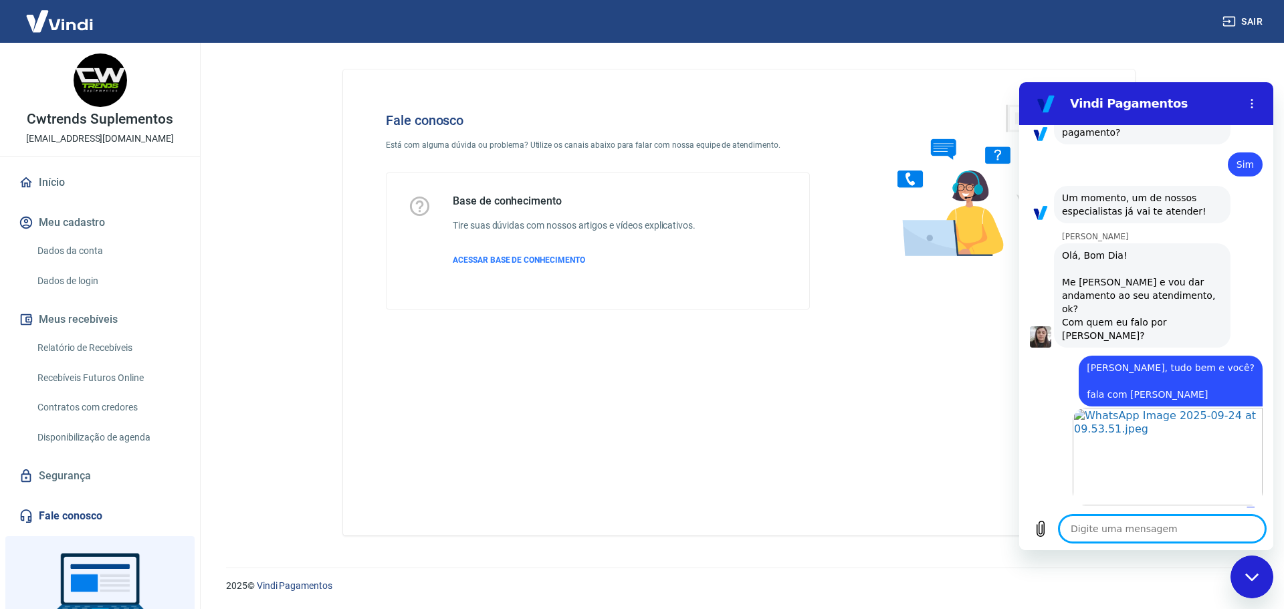
type textarea "x"
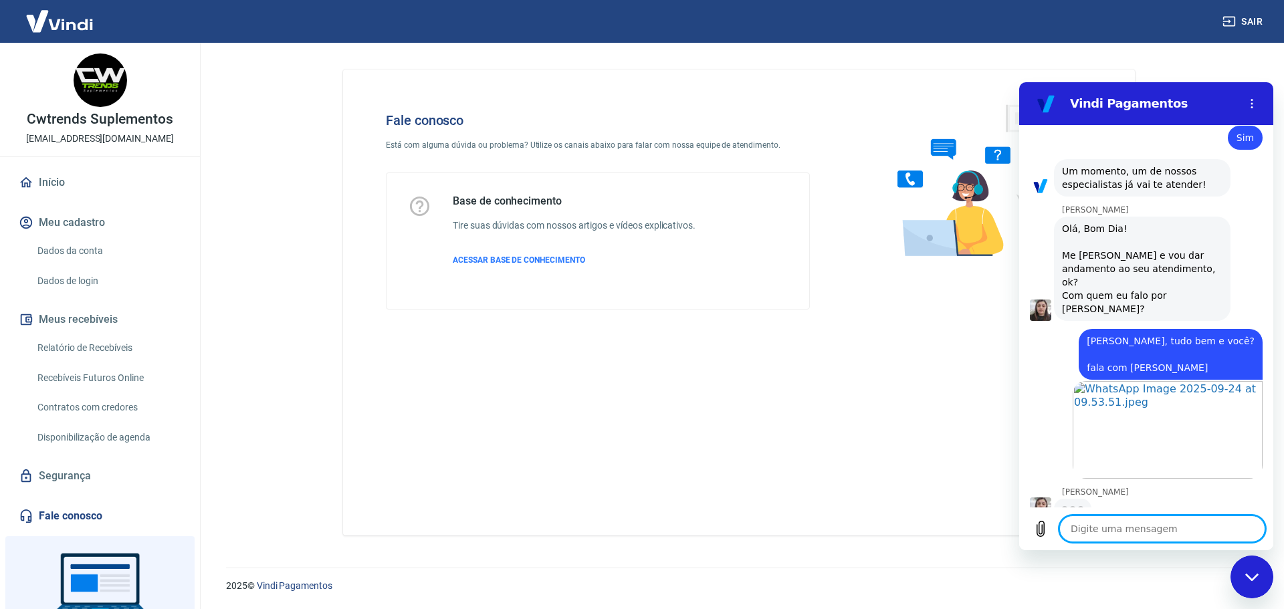
scroll to position [1113, 0]
type textarea "c"
type textarea "x"
type textarea "cl"
type textarea "x"
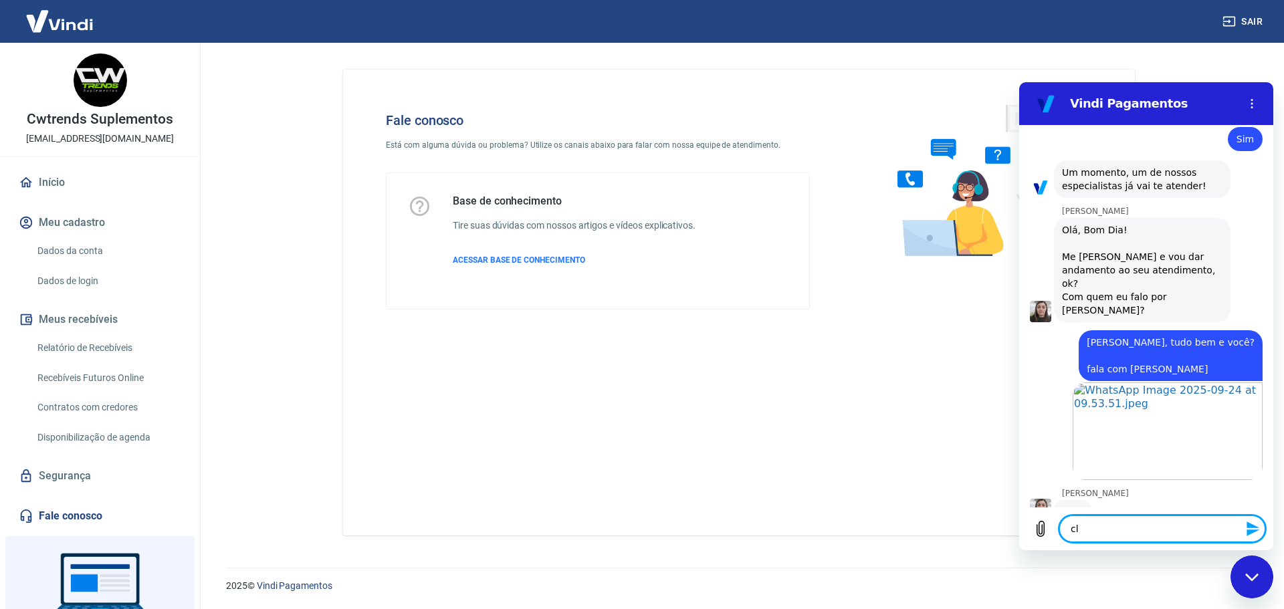
type textarea "cli"
type textarea "x"
type textarea "clie"
type textarea "x"
type textarea "clien"
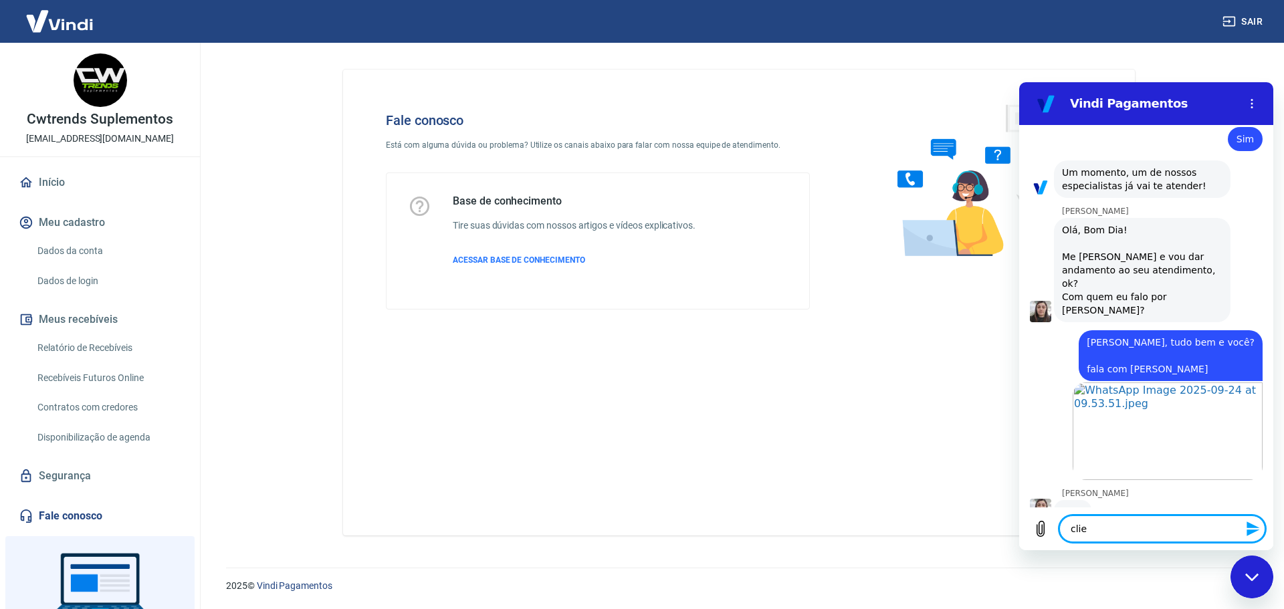
type textarea "x"
type textarea "client"
type textarea "x"
type textarea "cliente"
type textarea "x"
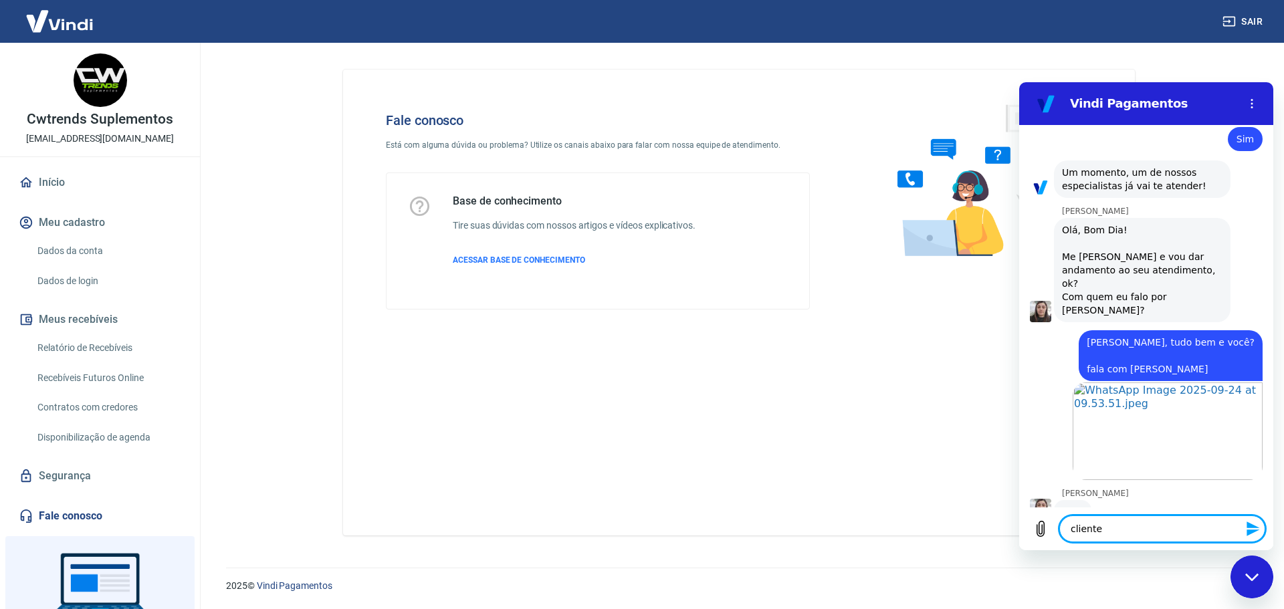
type textarea "cliente"
type textarea "x"
type textarea "cliente p"
type textarea "x"
type textarea "cliente pa"
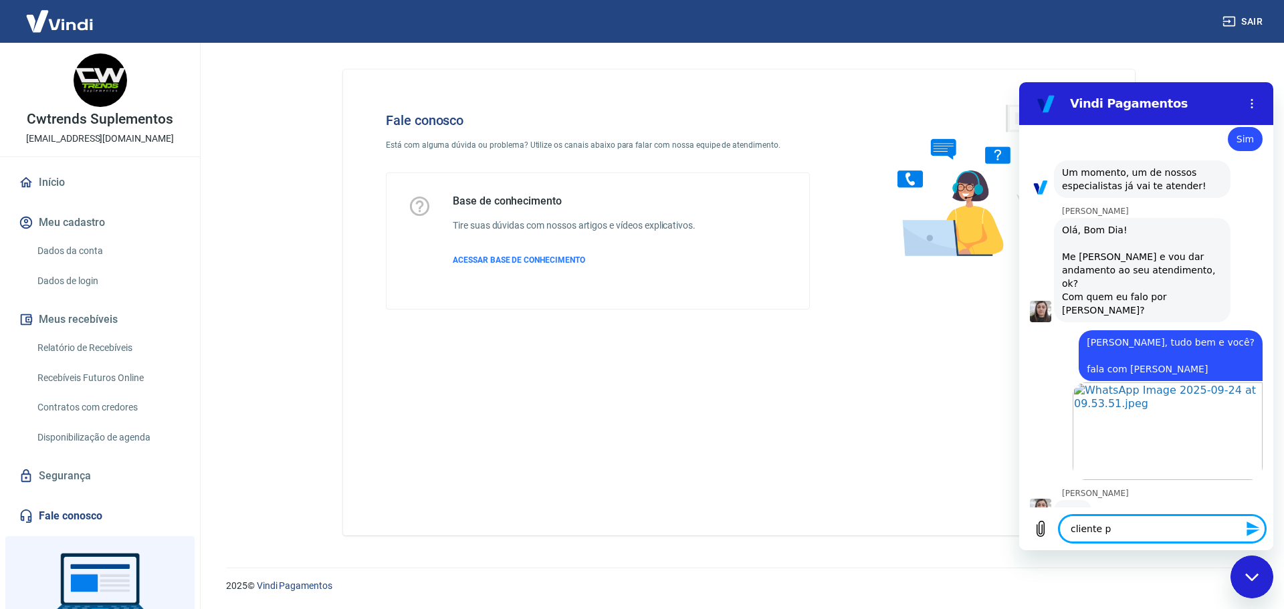
type textarea "x"
type textarea "cliente pag"
type textarea "x"
type textarea "cliente pago"
type textarea "x"
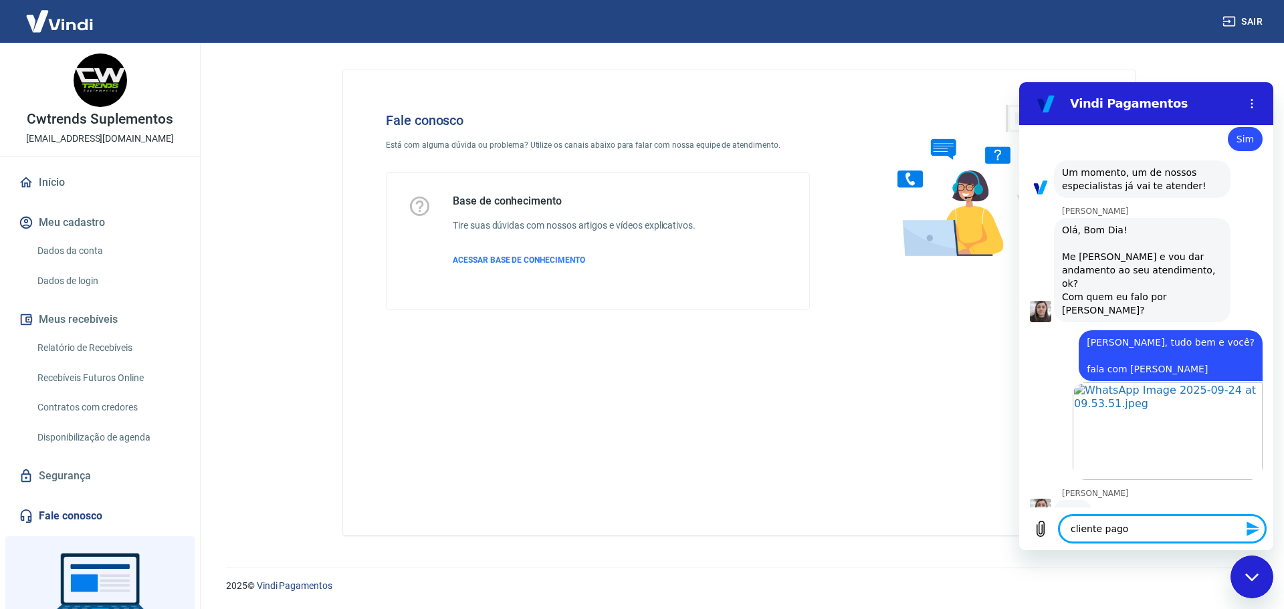
type textarea "cliente pagou"
type textarea "x"
type textarea "cliente pagou"
type textarea "x"
type textarea "cliente pagou m"
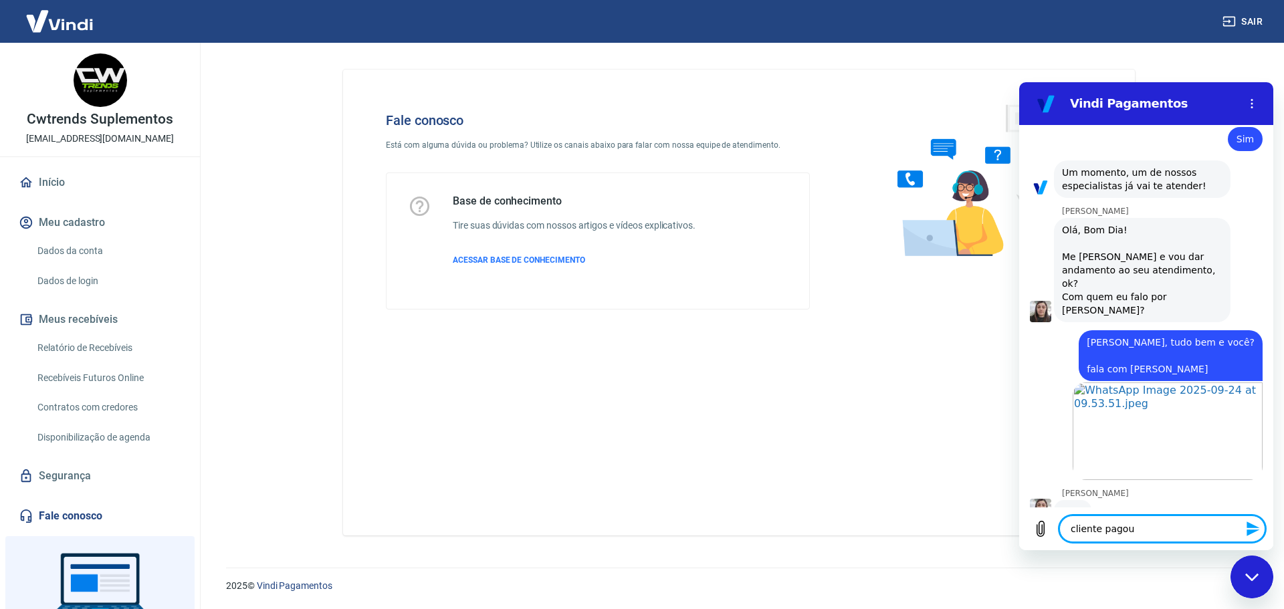
type textarea "x"
type textarea "cliente pagou ma"
type textarea "x"
type textarea "cliente pagou mas"
type textarea "x"
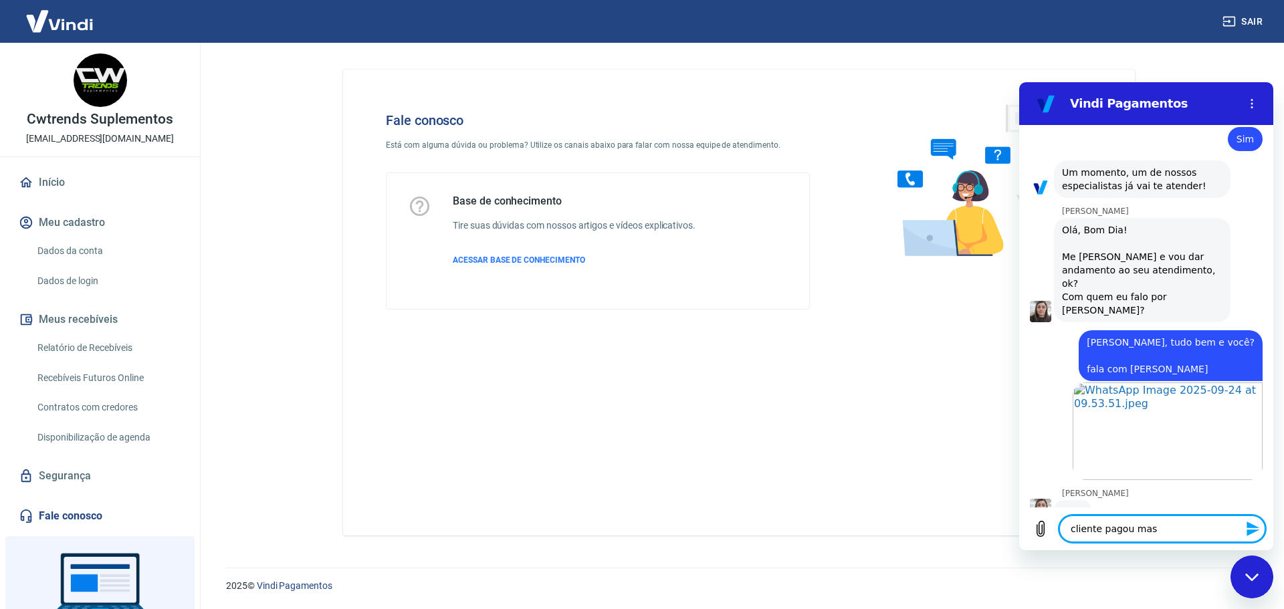
type textarea "cliente pagou mas"
type textarea "x"
type textarea "cliente pagou mas n"
type textarea "x"
type textarea "cliente pagou mas nã"
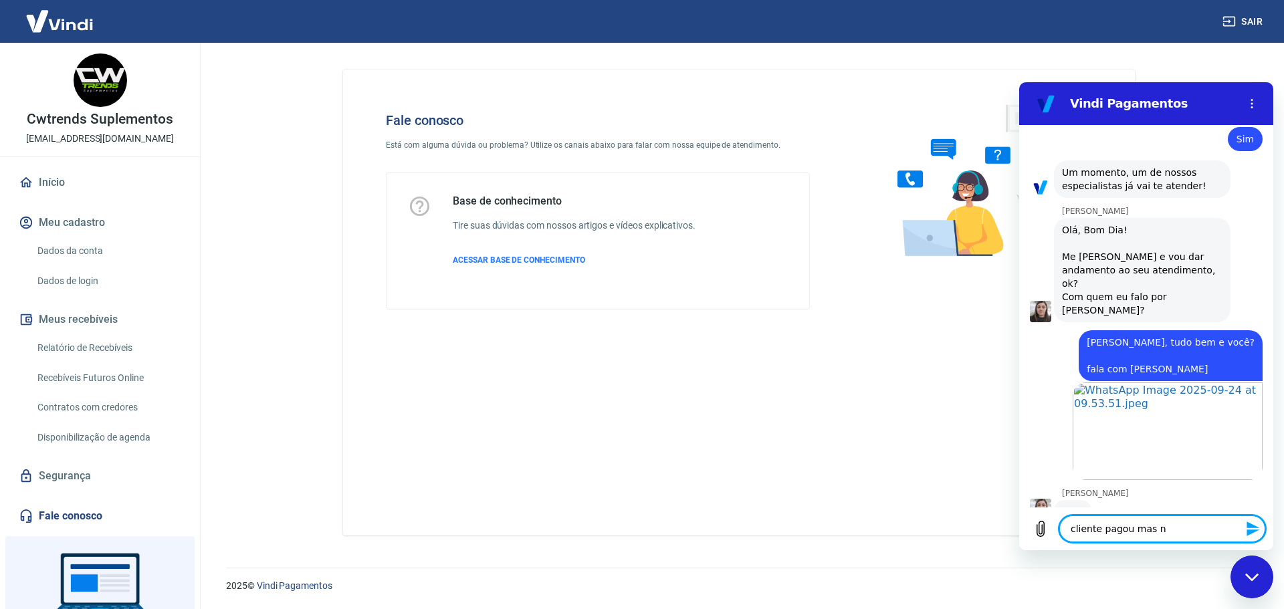
type textarea "x"
type textarea "cliente pagou mas não"
type textarea "x"
type textarea "cliente pagou mas não"
type textarea "x"
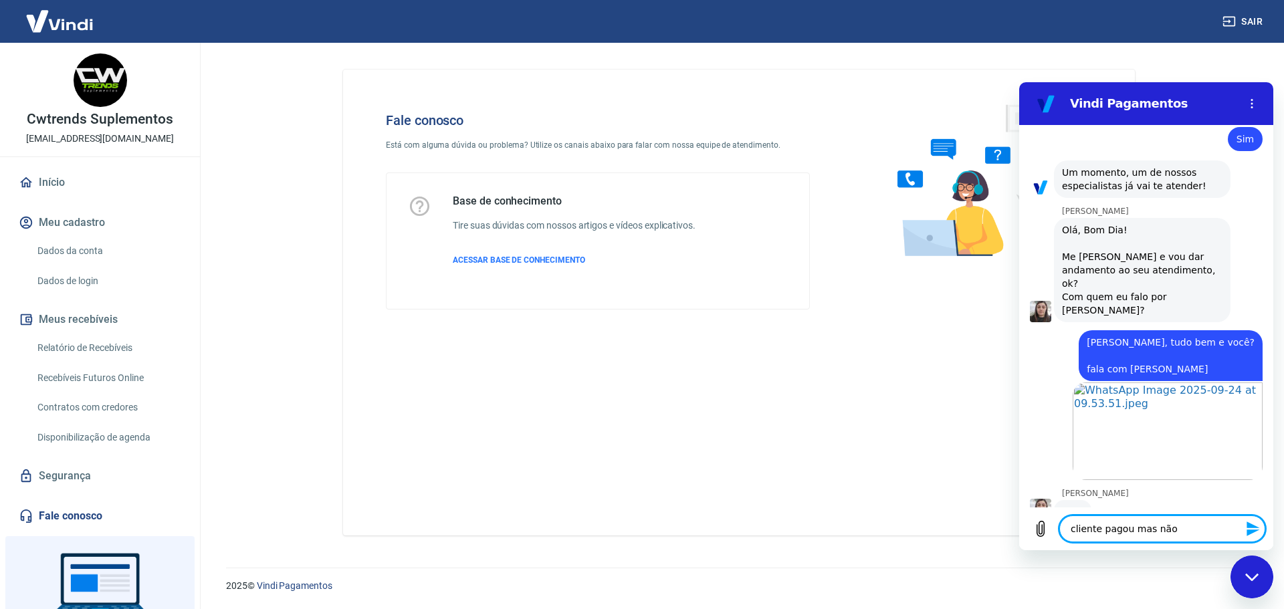
type textarea "cliente pagou mas não l"
type textarea "x"
type textarea "cliente pagou mas não li"
type textarea "x"
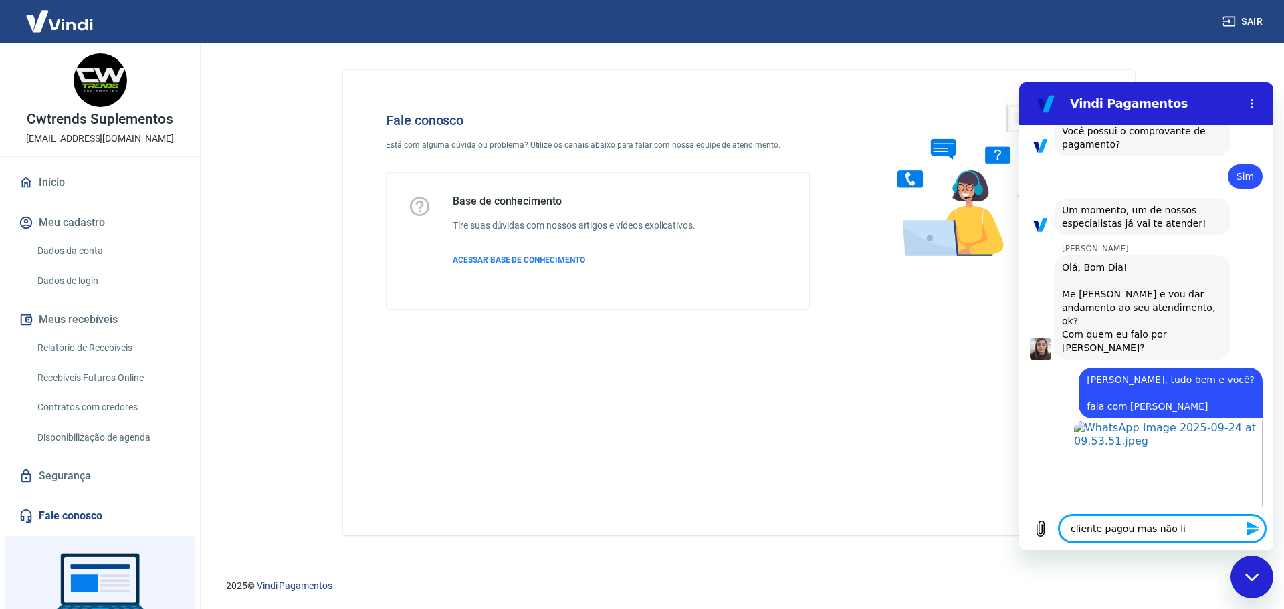
type textarea "cliente pagou mas não lib"
type textarea "x"
type textarea "cliente pagou mas não libe"
type textarea "x"
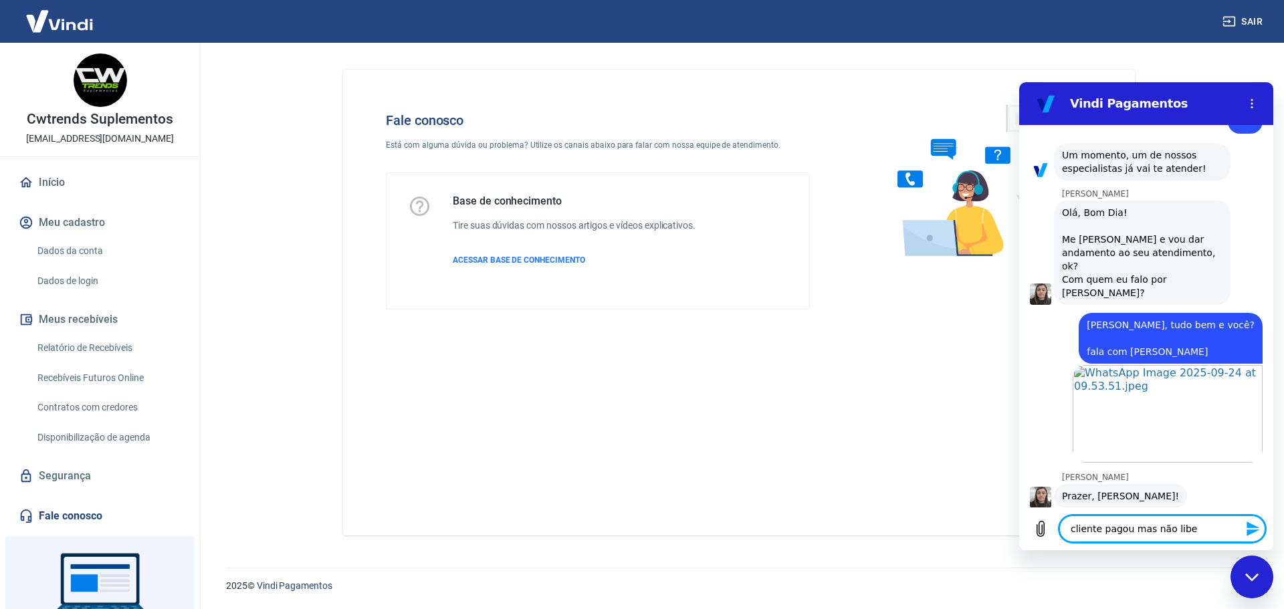
type textarea "cliente pagou mas não liber"
type textarea "x"
type textarea "cliente pagou mas não libera"
type textarea "x"
type textarea "cliente pagou mas não libera"
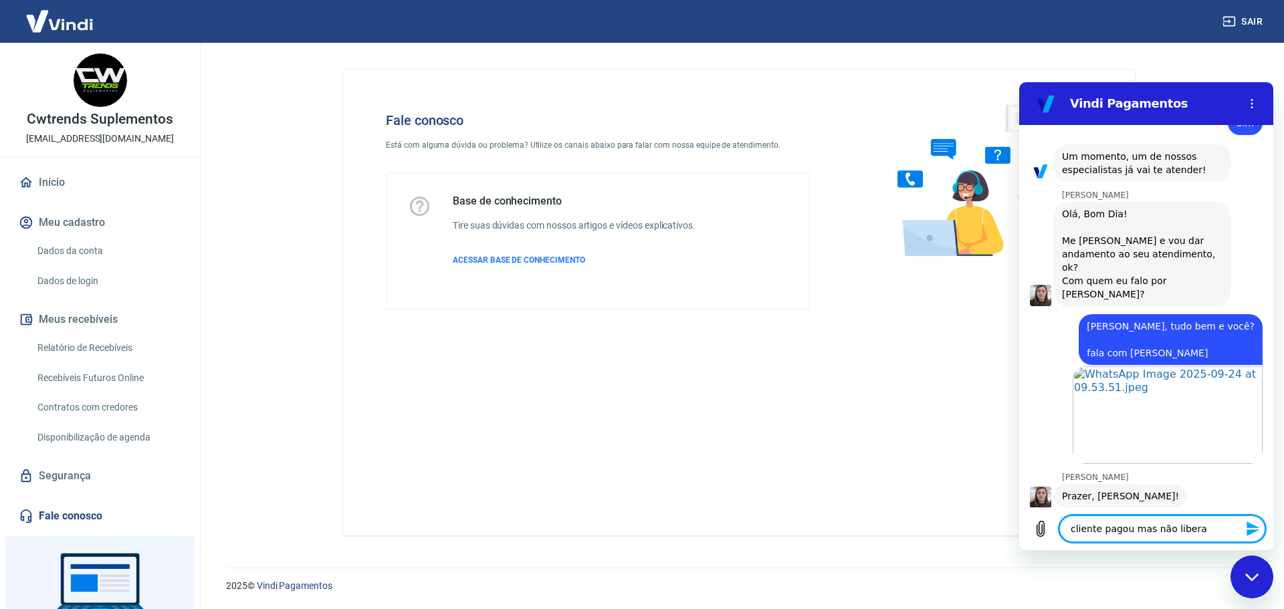
type textarea "x"
type textarea "cliente pagou mas não libera o"
type textarea "x"
type textarea "cliente pagou mas não libera o"
type textarea "x"
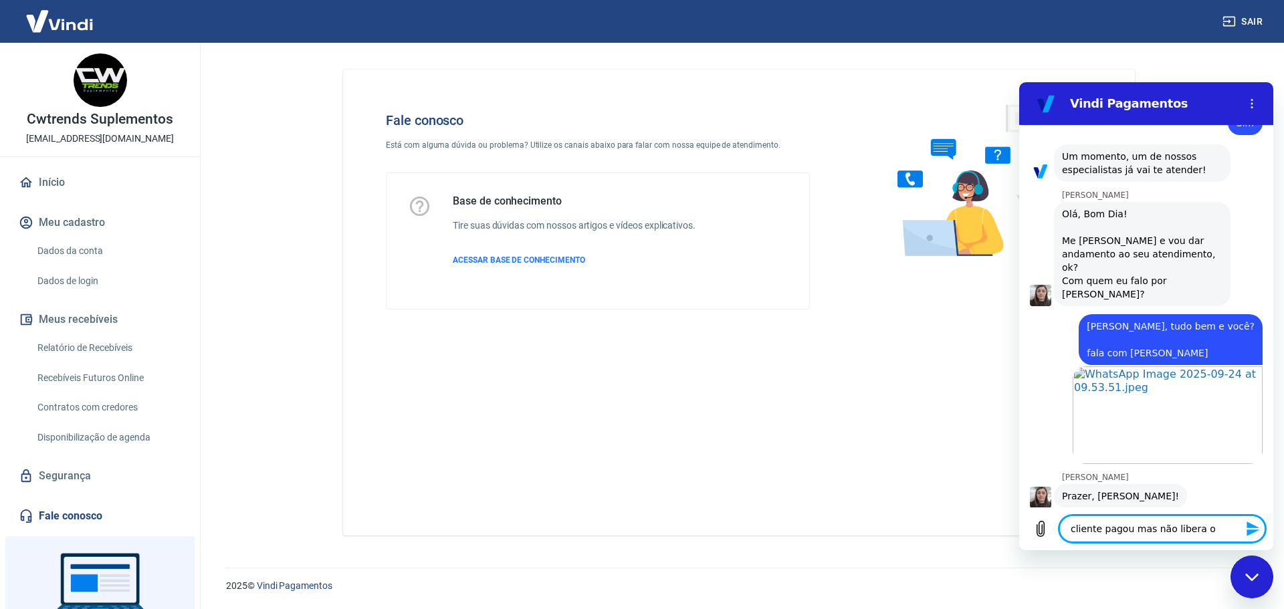
scroll to position [1132, 0]
type textarea "cliente pagou mas não libera o p"
type textarea "x"
type textarea "cliente pagou mas não libera o pe"
type textarea "x"
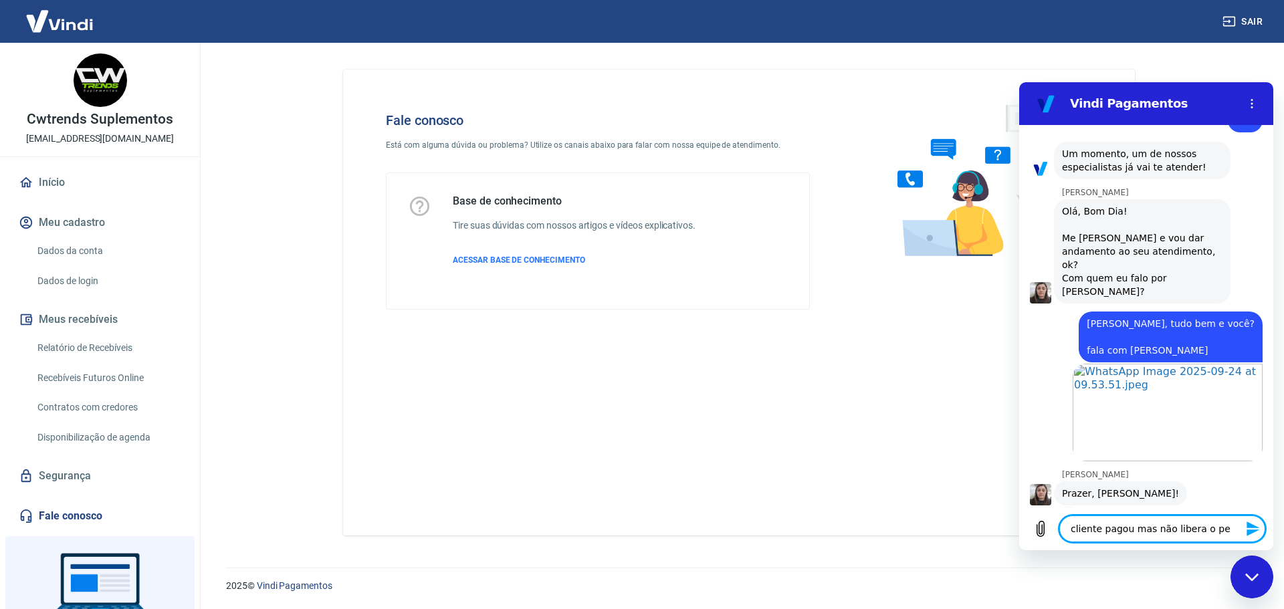
type textarea "cliente pagou mas não libera o ped"
type textarea "x"
type textarea "cliente pagou mas não libera o pedi"
type textarea "x"
type textarea "cliente pagou mas não libera o pedid"
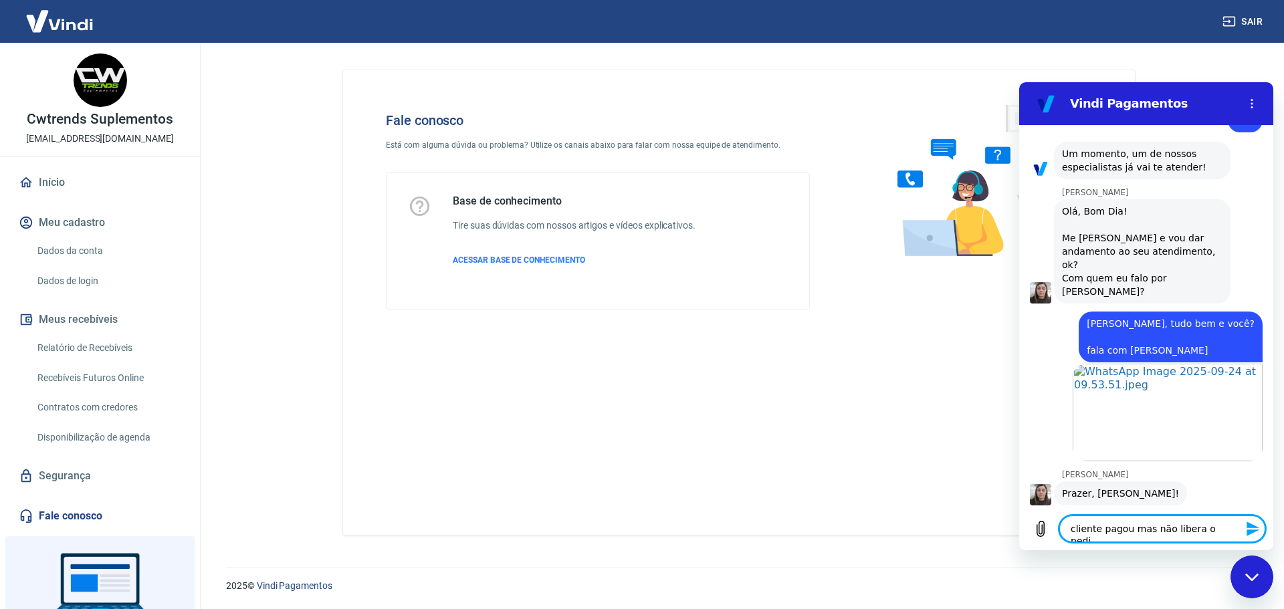
type textarea "x"
type textarea "cliente pagou mas não libera o pedido"
type textarea "x"
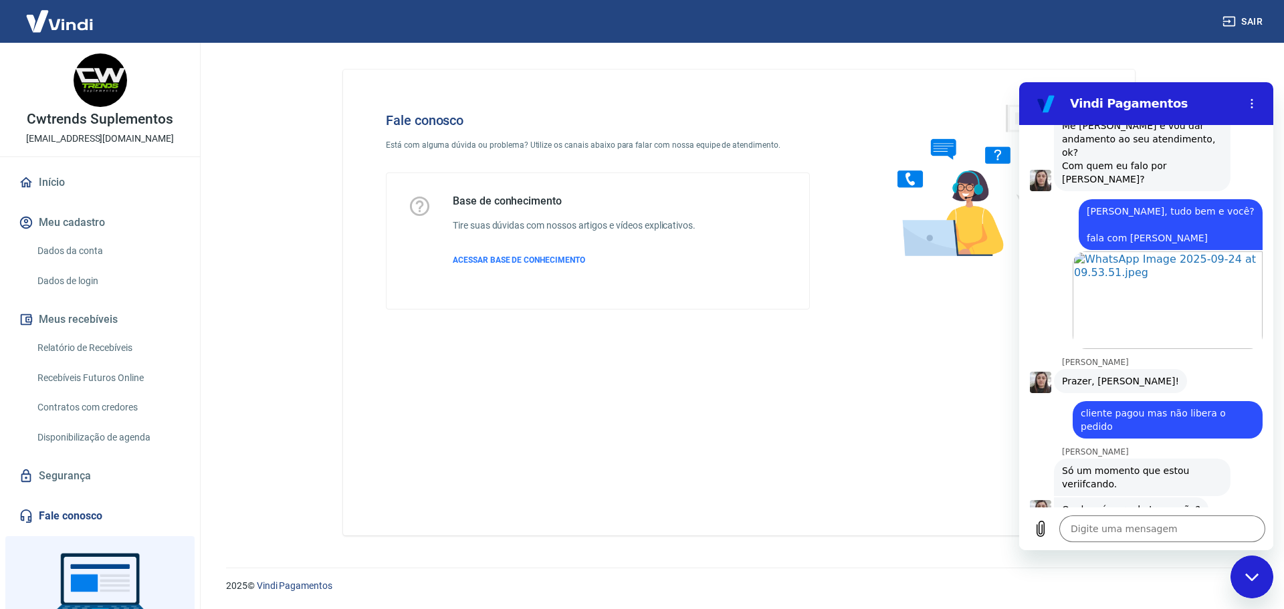
scroll to position [1247, 0]
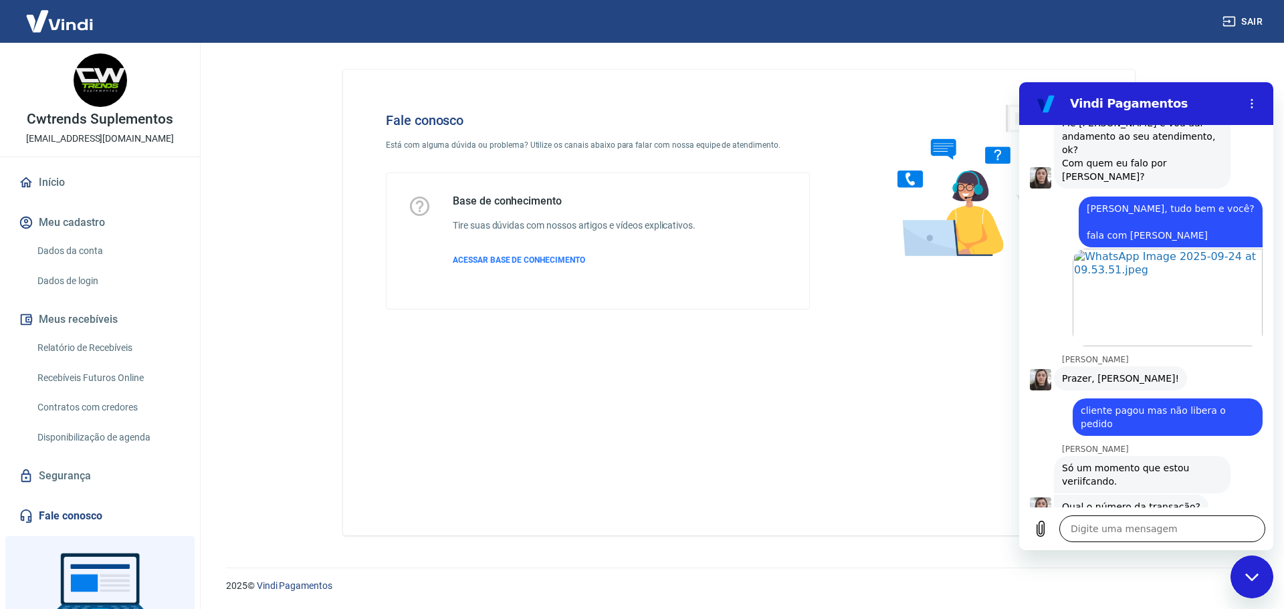
click at [1146, 530] on textarea at bounding box center [1162, 529] width 206 height 27
click at [1152, 521] on textarea at bounding box center [1162, 529] width 206 height 27
click at [1111, 532] on textarea at bounding box center [1162, 529] width 206 height 27
type textarea "x"
click at [1132, 520] on textarea at bounding box center [1162, 529] width 206 height 27
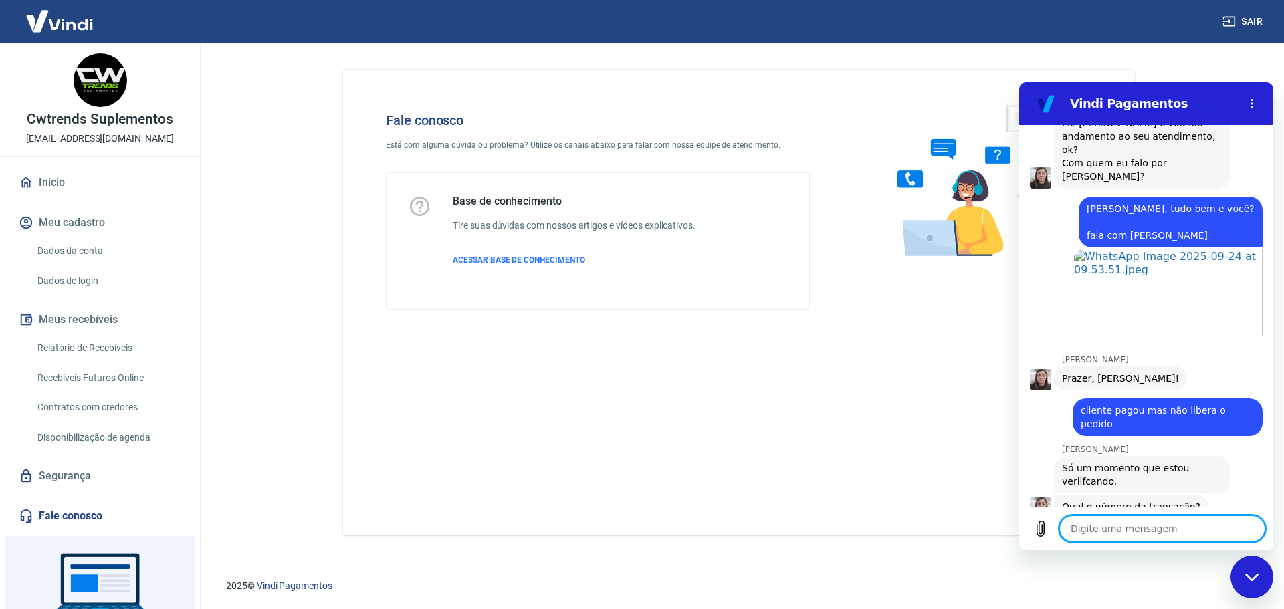
type textarea "2"
type textarea "x"
type textarea "22"
type textarea "x"
type textarea "22"
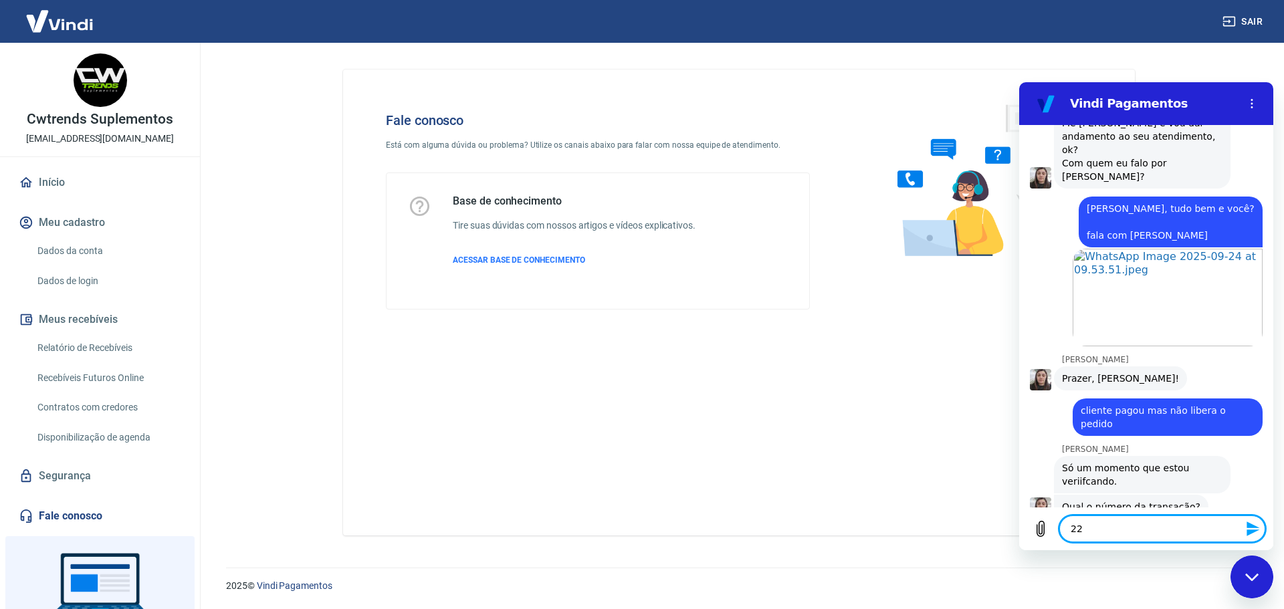
type textarea "x"
type textarea "229"
type textarea "x"
type textarea "2290"
type textarea "x"
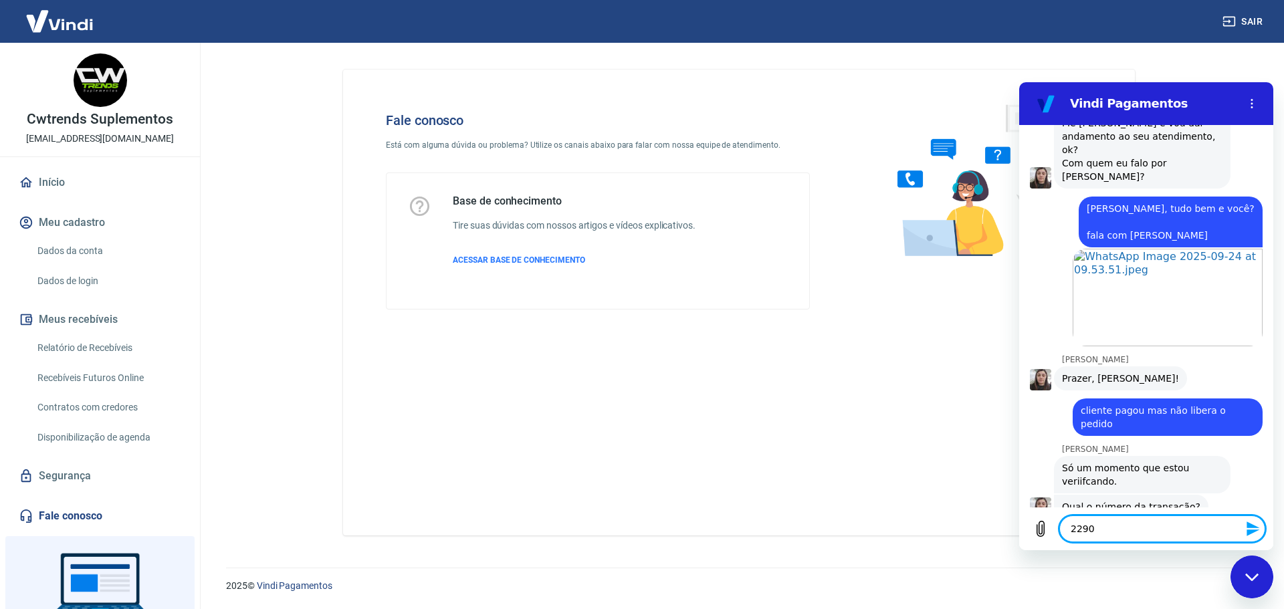
type textarea "22909"
type textarea "x"
click at [1107, 518] on textarea "22909" at bounding box center [1162, 529] width 206 height 27
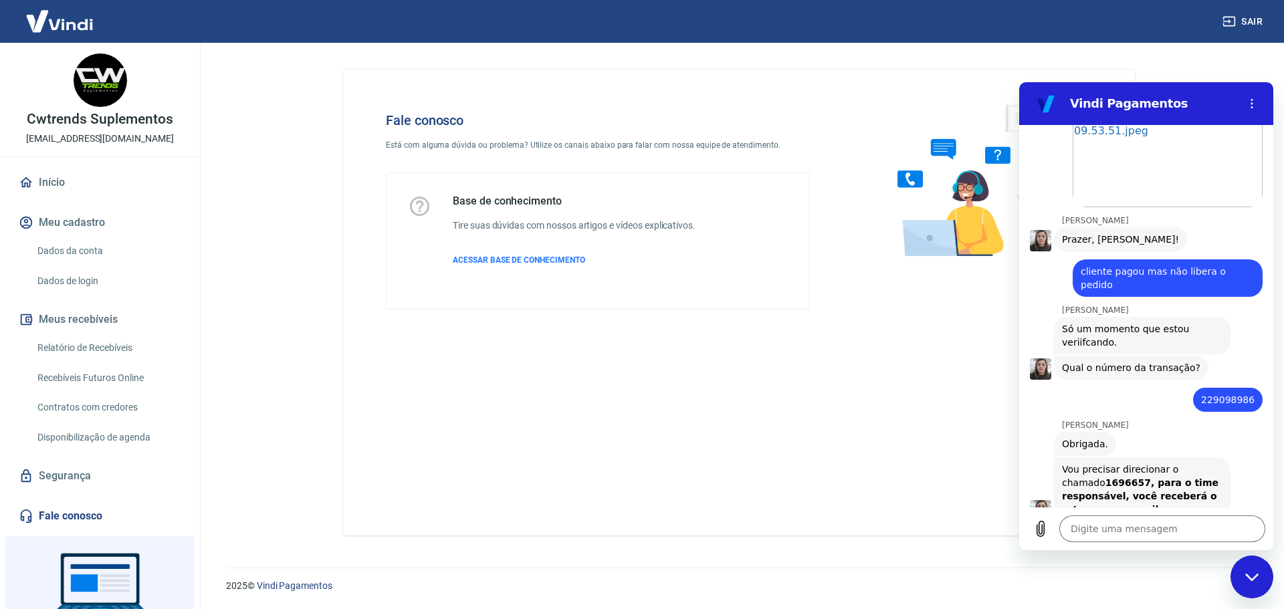
scroll to position [1389, 0]
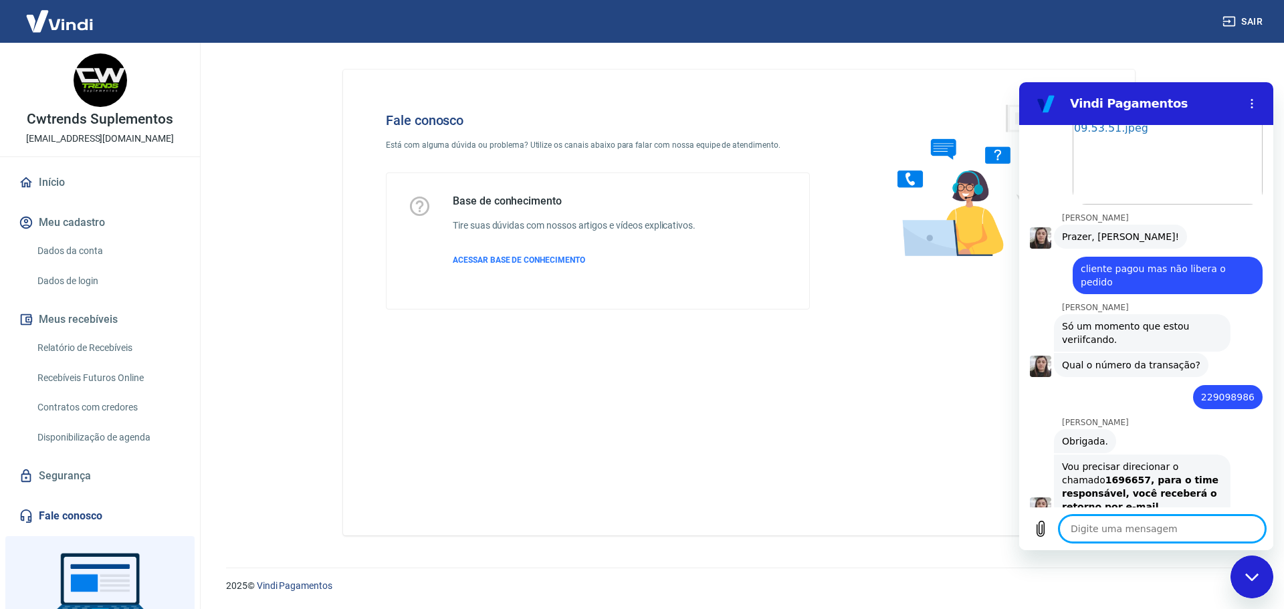
click at [1135, 528] on textarea at bounding box center [1162, 529] width 206 height 27
click at [1120, 531] on textarea "perfeito, ficno no" at bounding box center [1162, 529] width 206 height 27
click at [1147, 528] on textarea "perfeito, fico no" at bounding box center [1162, 529] width 206 height 27
click at [1252, 530] on icon "Enviar mensagem" at bounding box center [1253, 529] width 16 height 16
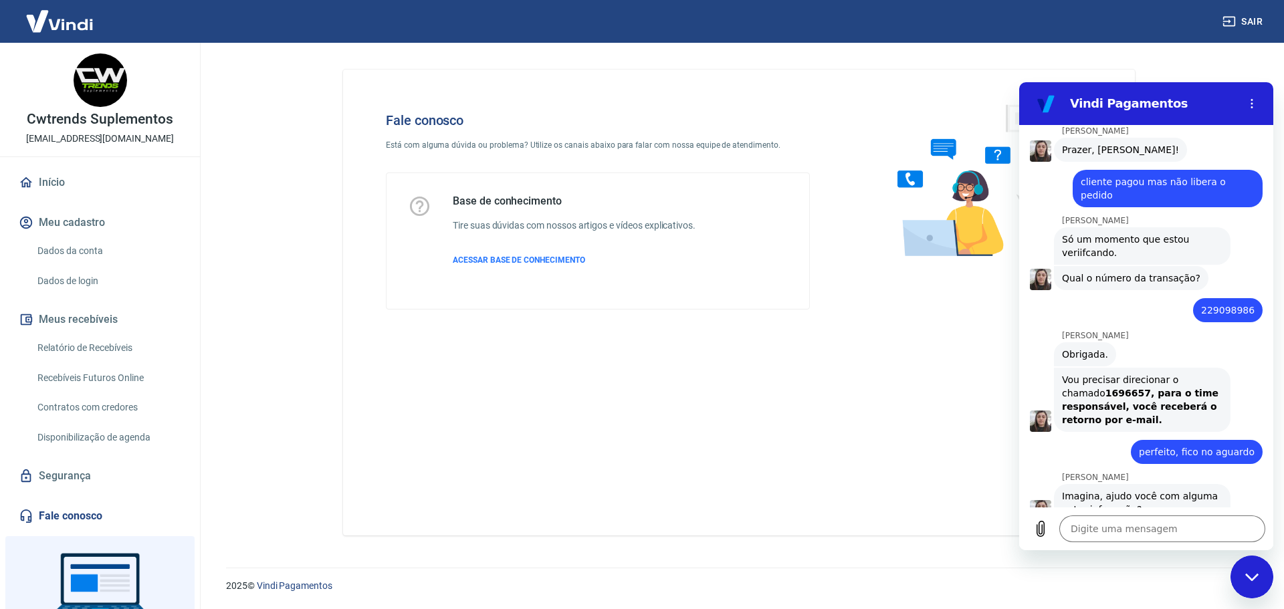
scroll to position [1478, 0]
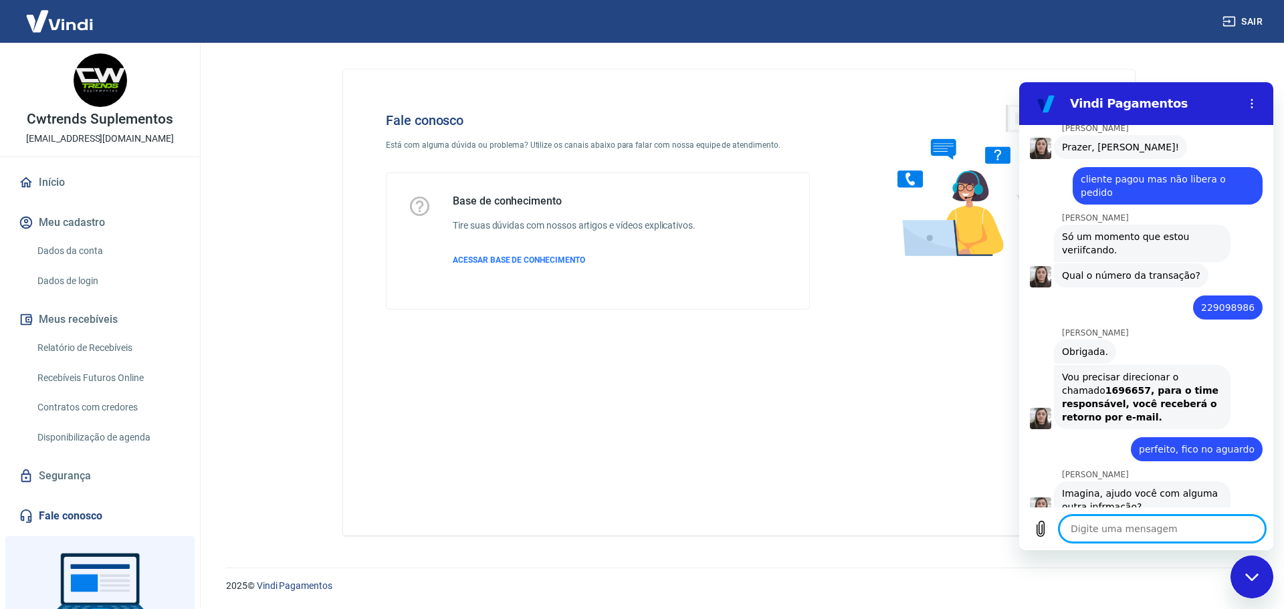
click at [1150, 534] on textarea at bounding box center [1162, 529] width 206 height 27
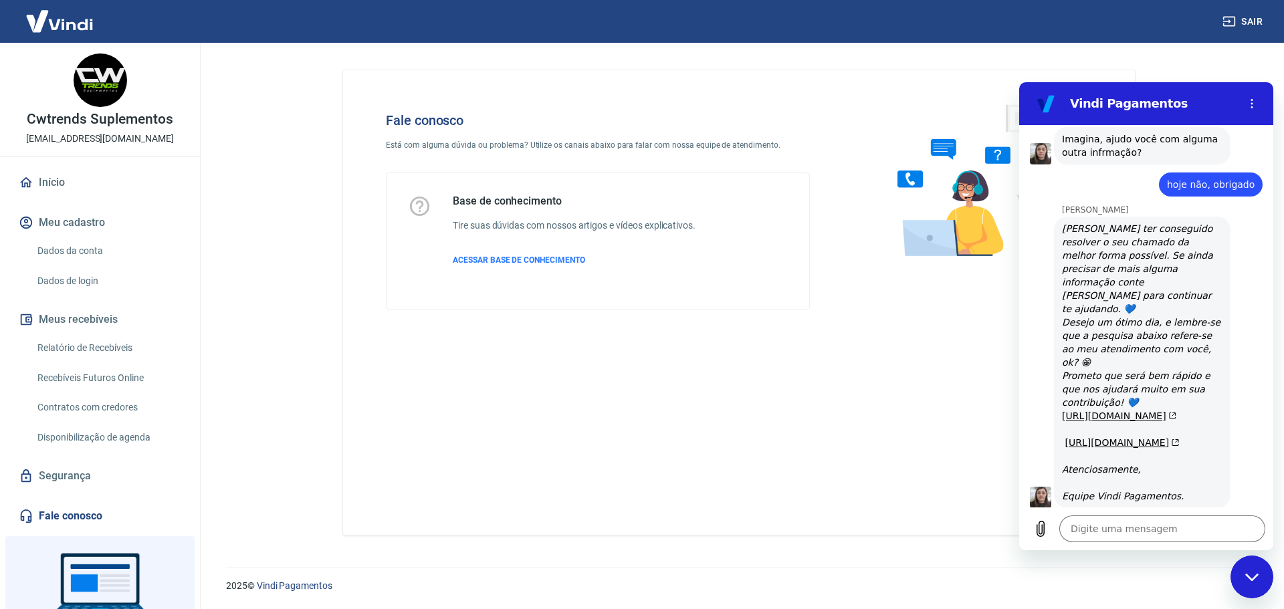
scroll to position [1835, 0]
